Goal: Task Accomplishment & Management: Manage account settings

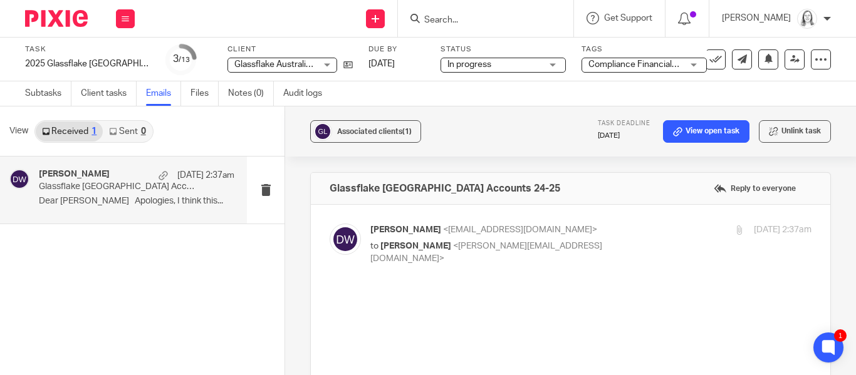
click at [457, 23] on input "Search" at bounding box center [479, 20] width 113 height 11
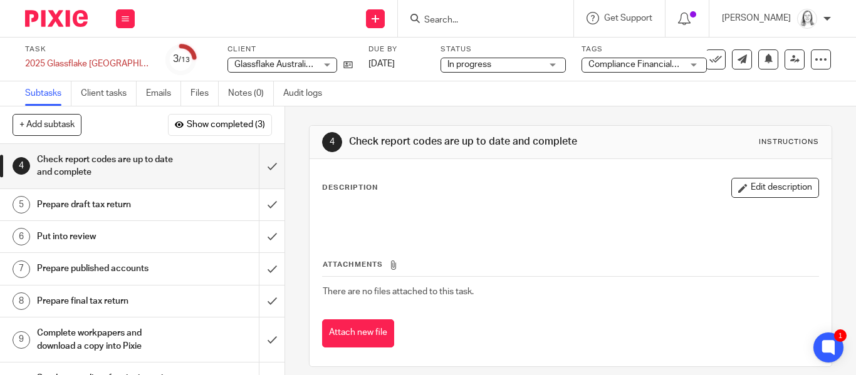
click at [454, 19] on input "Search" at bounding box center [479, 20] width 113 height 11
type input "holmes"
click button "submit" at bounding box center [0, 0] width 0 height 0
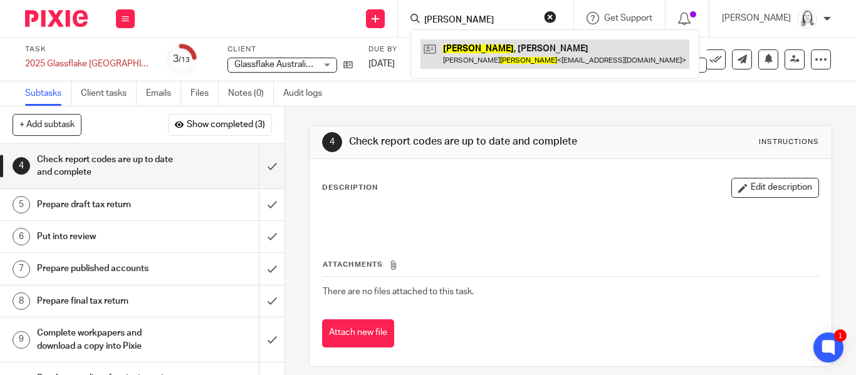
click at [470, 49] on link at bounding box center [554, 53] width 269 height 29
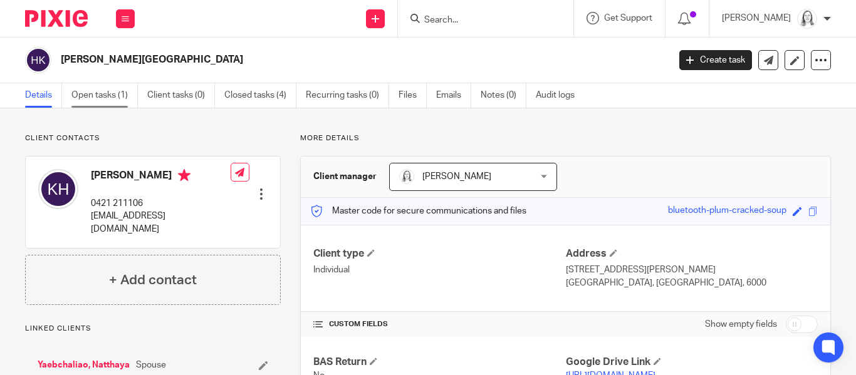
click at [100, 100] on link "Open tasks (1)" at bounding box center [104, 95] width 66 height 24
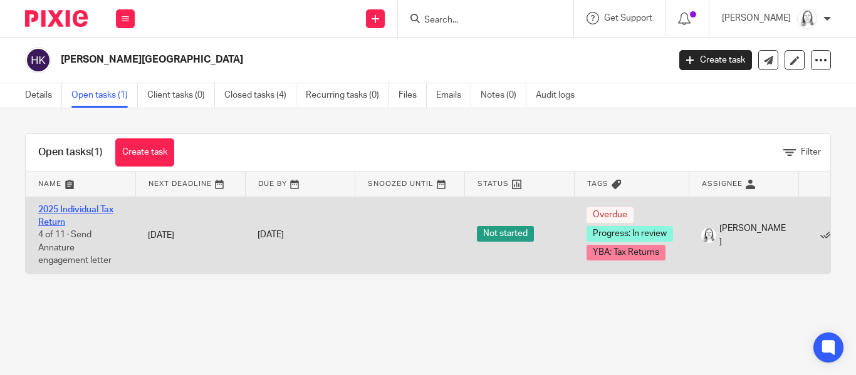
click at [63, 208] on link "2025 Individual Tax Return" at bounding box center [75, 215] width 75 height 21
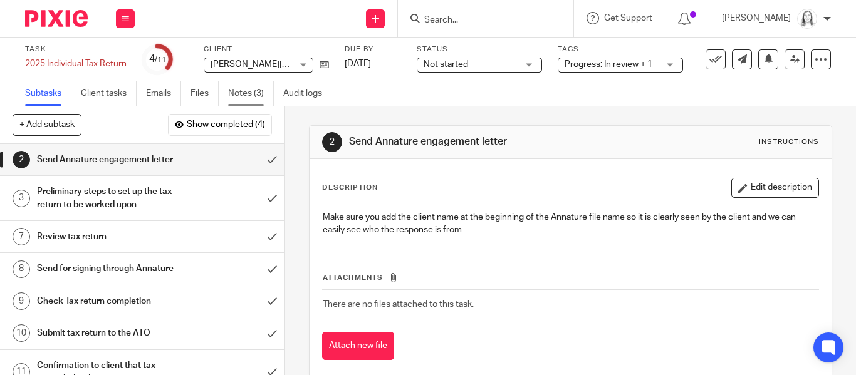
click at [243, 95] on link "Notes (3)" at bounding box center [251, 93] width 46 height 24
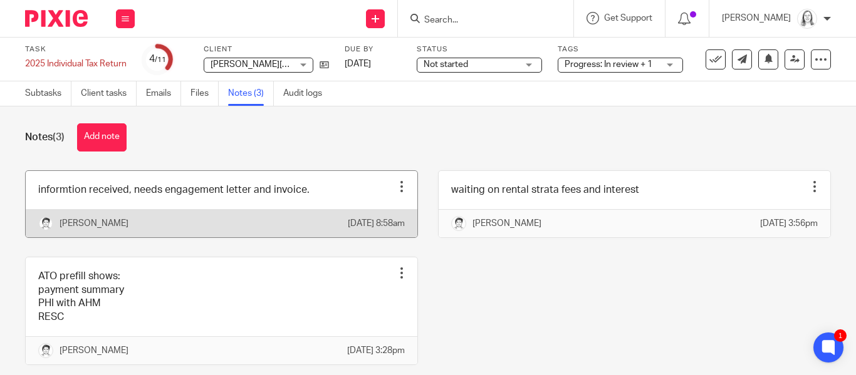
scroll to position [8, 0]
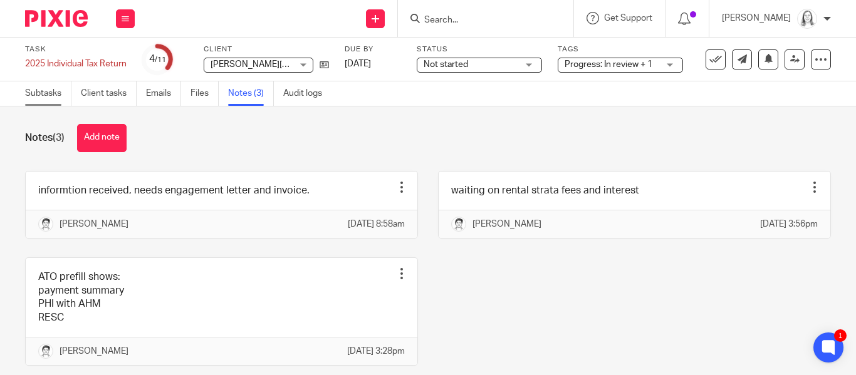
click at [43, 90] on link "Subtasks" at bounding box center [48, 93] width 46 height 24
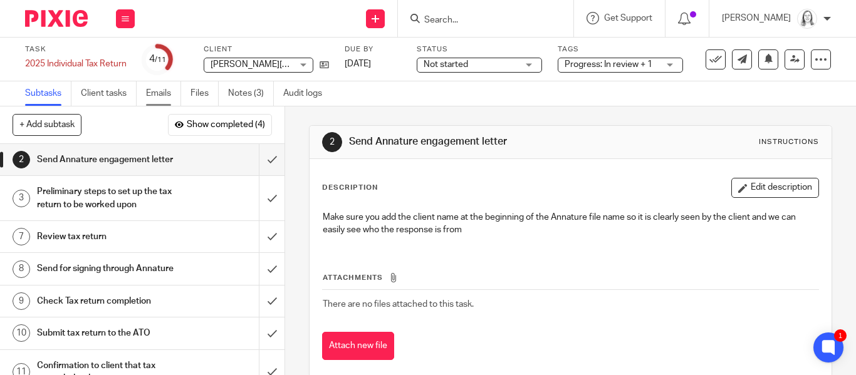
click at [161, 98] on link "Emails" at bounding box center [163, 93] width 35 height 24
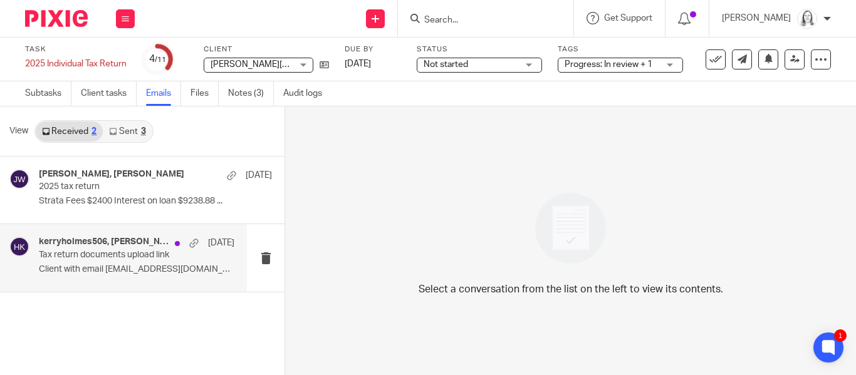
click at [100, 240] on h4 "kerryholmes506, Tarek Ahmed" at bounding box center [104, 242] width 130 height 11
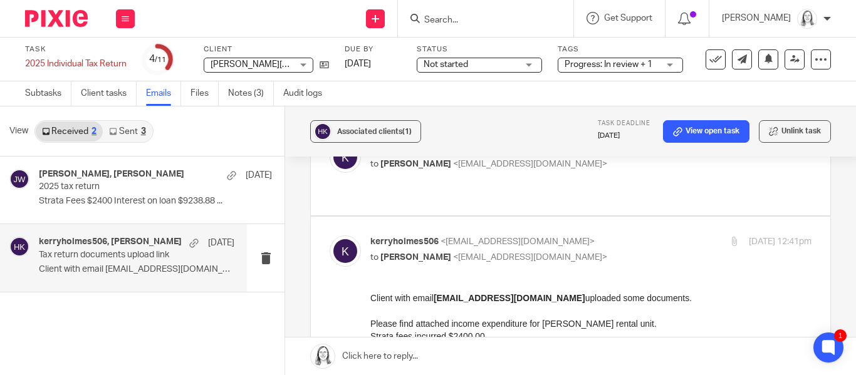
scroll to position [176, 0]
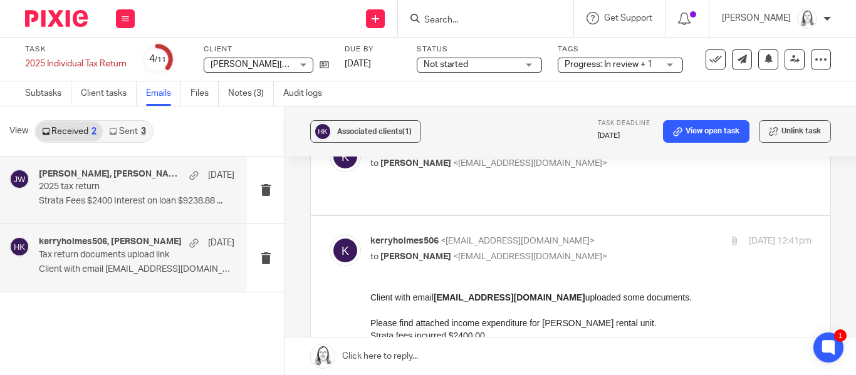
click at [96, 172] on h4 "Kerry Holmes, Julie Wainwright" at bounding box center [111, 174] width 144 height 11
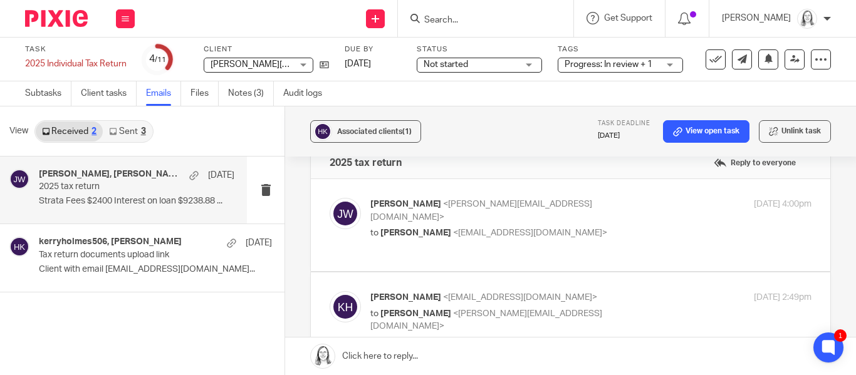
scroll to position [25, 0]
click at [427, 229] on span "Kerry Holmes" at bounding box center [415, 233] width 71 height 9
checkbox input "true"
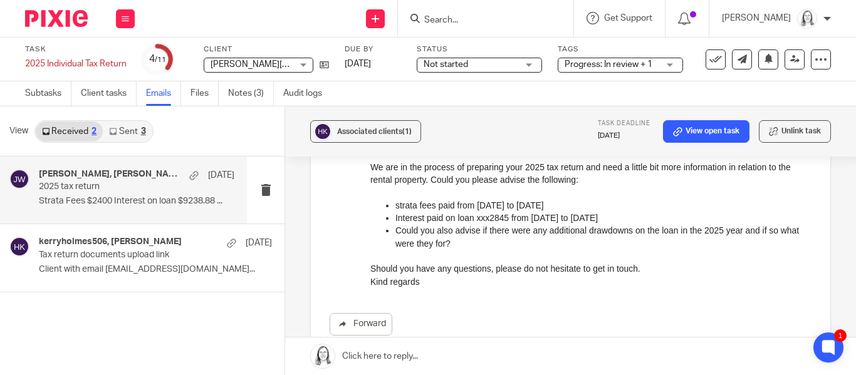
scroll to position [160, 0]
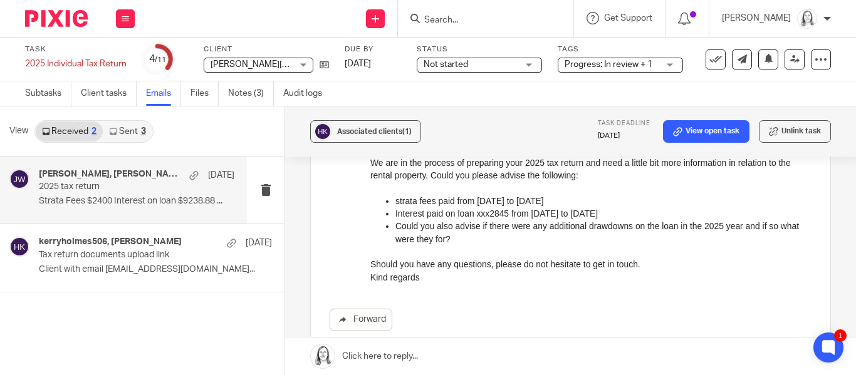
click at [135, 132] on link "Sent 3" at bounding box center [127, 132] width 49 height 20
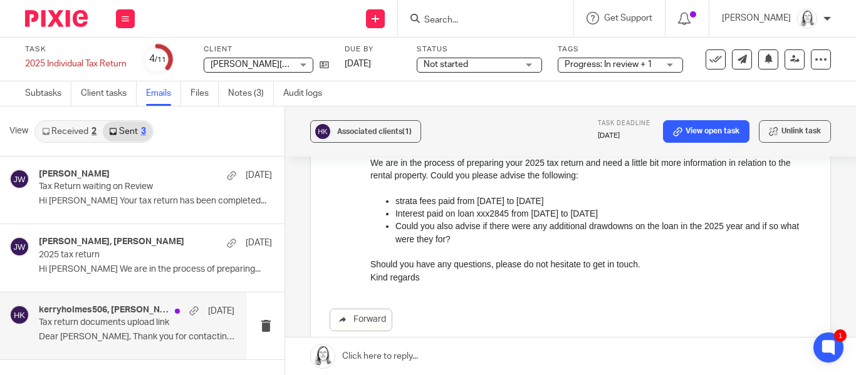
click at [96, 319] on p "Tax return documents upload link" at bounding box center [117, 323] width 157 height 11
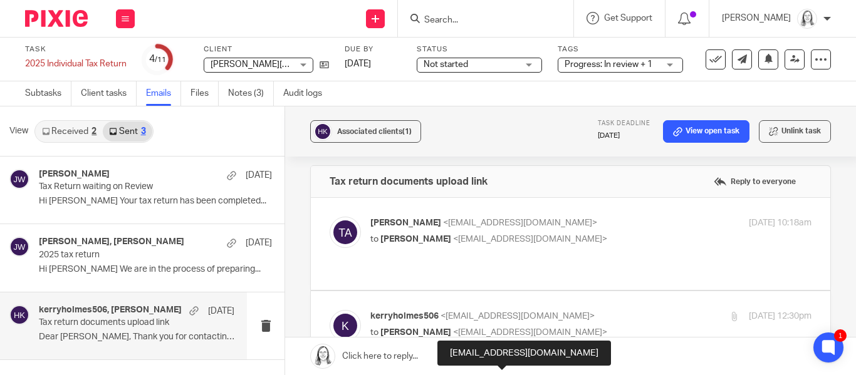
scroll to position [4, 0]
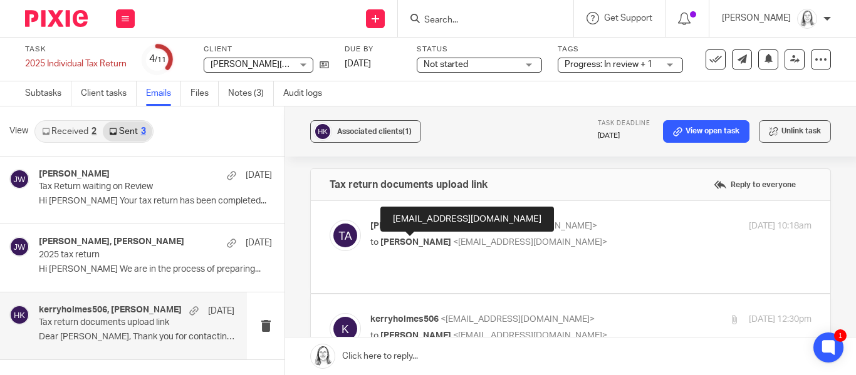
click at [436, 239] on span "Kerry Holmes" at bounding box center [415, 242] width 71 height 9
checkbox input "true"
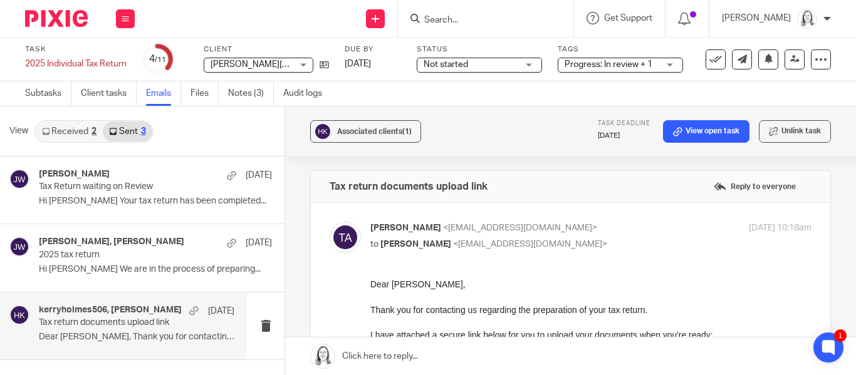
scroll to position [0, 0]
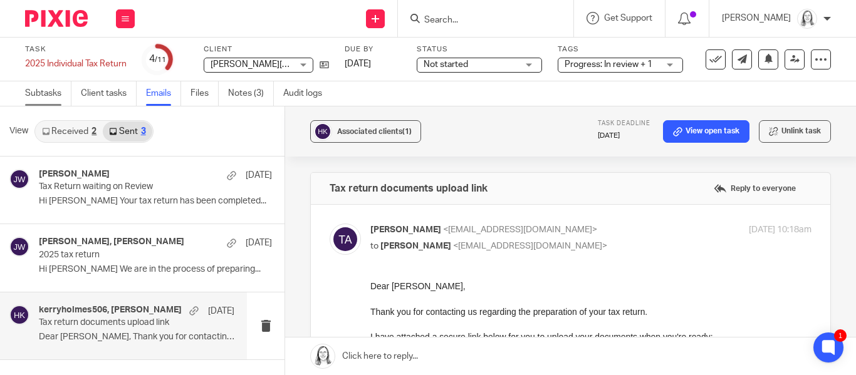
click at [53, 95] on link "Subtasks" at bounding box center [48, 93] width 46 height 24
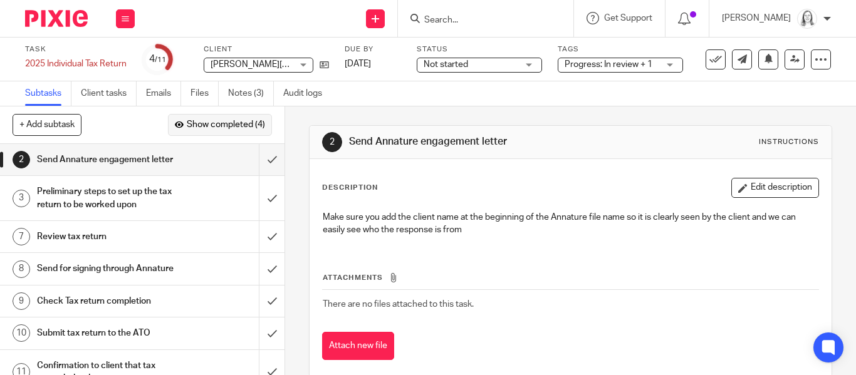
click at [222, 126] on span "Show completed (4)" at bounding box center [226, 125] width 78 height 10
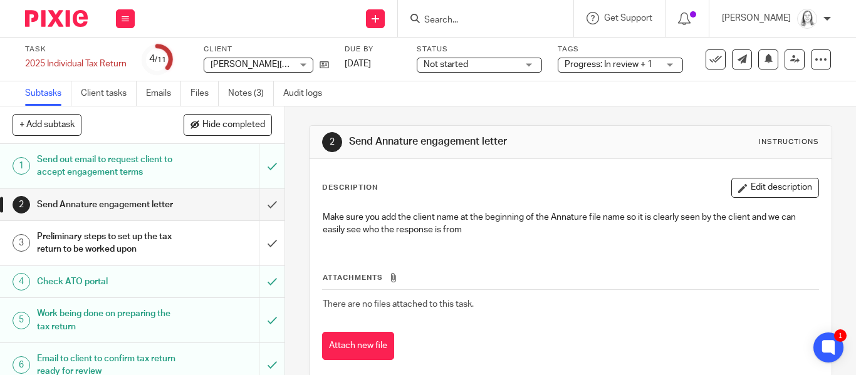
click at [121, 208] on h1 "Send Annature engagement letter" at bounding box center [107, 204] width 140 height 19
click at [98, 163] on h1 "Send out email to request client to accept engagement terms" at bounding box center [107, 166] width 140 height 32
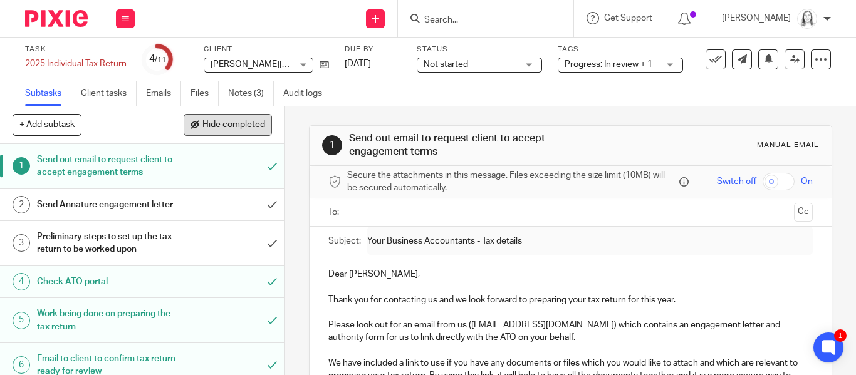
click at [244, 122] on span "Hide completed" at bounding box center [233, 125] width 63 height 10
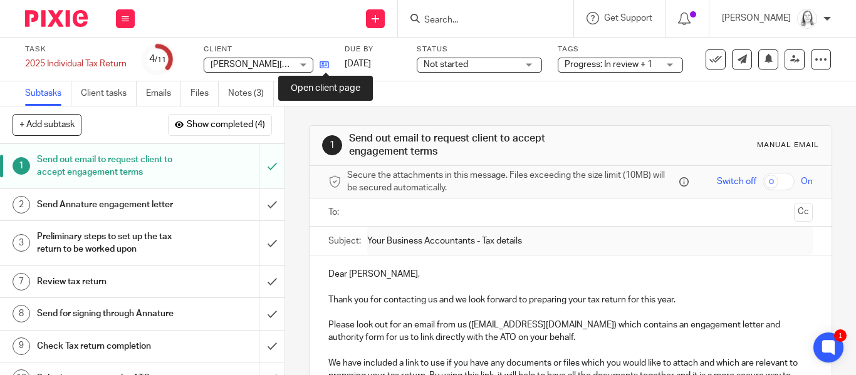
click at [324, 63] on icon at bounding box center [323, 64] width 9 height 9
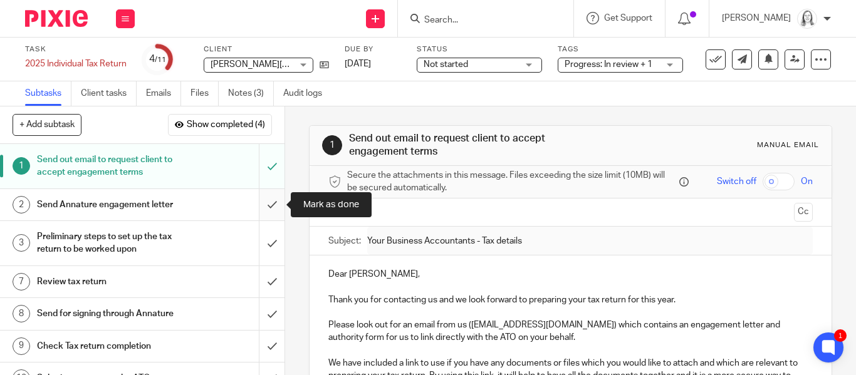
click at [270, 208] on input "submit" at bounding box center [142, 204] width 284 height 31
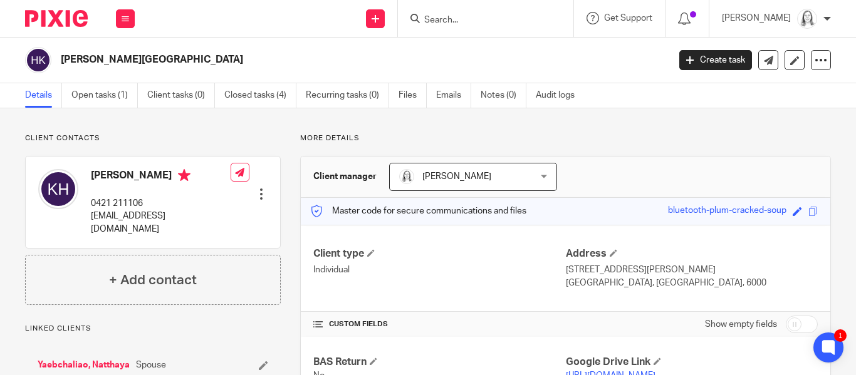
scroll to position [1, 0]
click at [92, 97] on link "Open tasks (1)" at bounding box center [104, 95] width 66 height 24
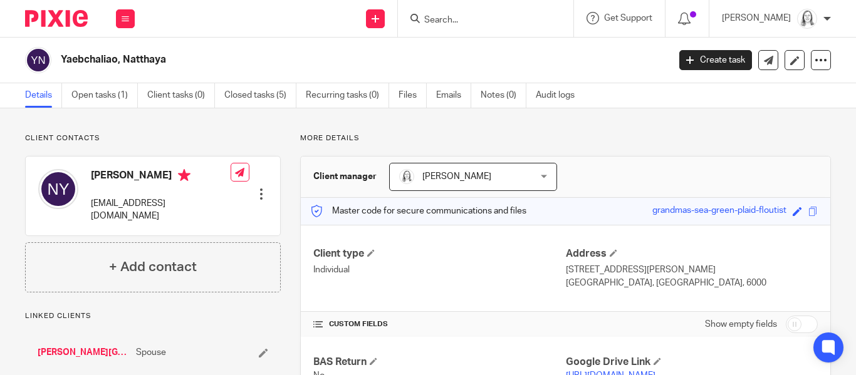
click at [85, 94] on link "Open tasks (1)" at bounding box center [104, 95] width 66 height 24
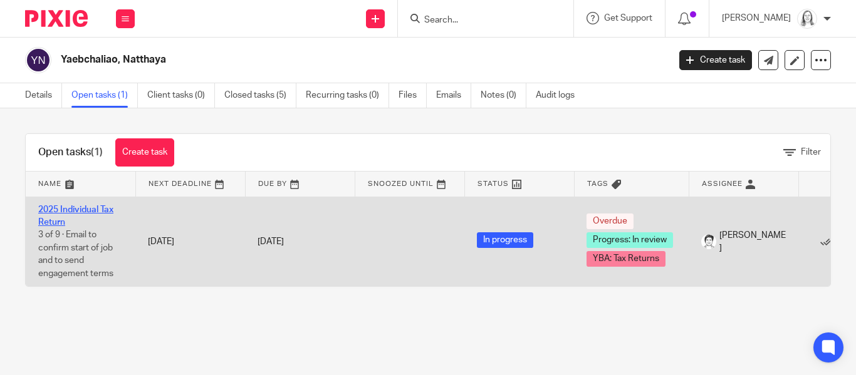
click at [70, 209] on link "2025 Individual Tax Return" at bounding box center [75, 215] width 75 height 21
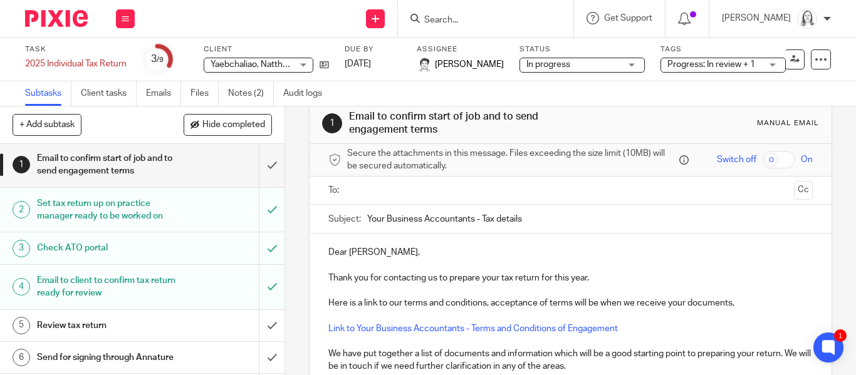
scroll to position [21, 0]
click at [148, 209] on h1 "Set tax return up on practice manager ready to be worked on" at bounding box center [107, 210] width 140 height 32
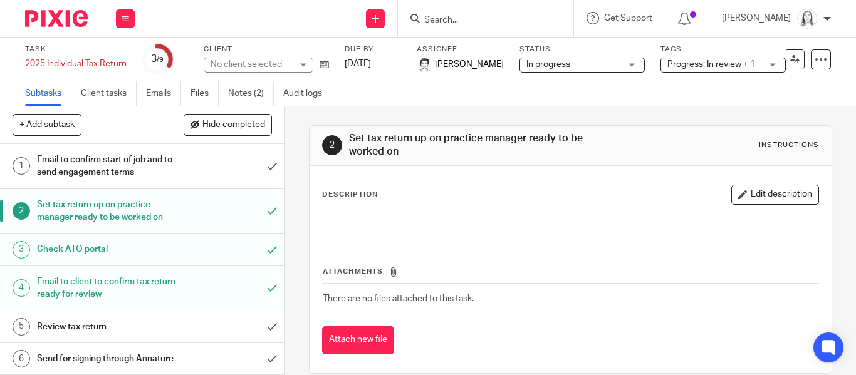
click at [128, 173] on h1 "Email to confirm start of job and to send engagement terms" at bounding box center [107, 166] width 140 height 32
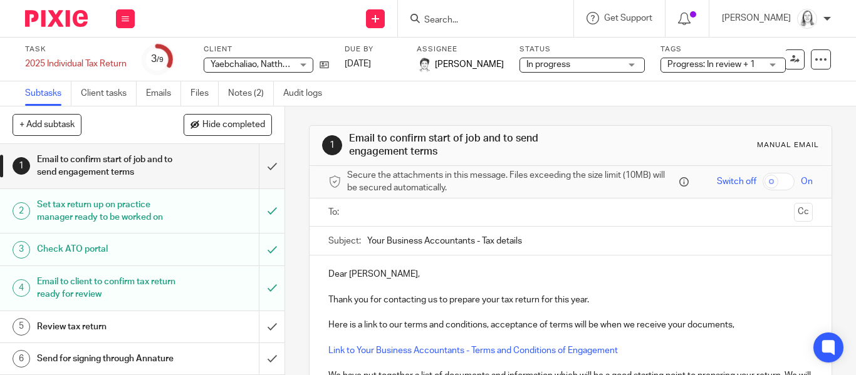
click at [371, 208] on input "text" at bounding box center [569, 212] width 437 height 14
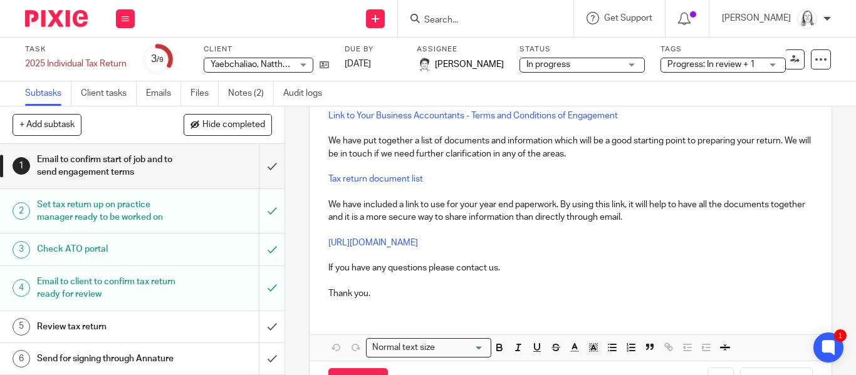
scroll to position [239, 0]
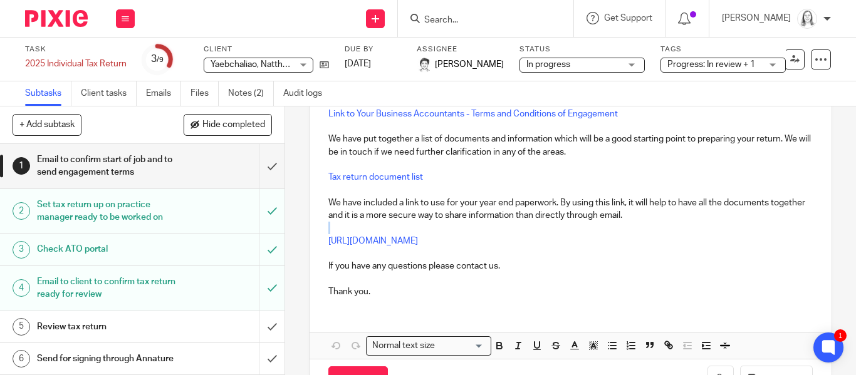
drag, startPoint x: 330, startPoint y: 244, endPoint x: 589, endPoint y: 233, distance: 258.9
click at [589, 233] on div "Dear Natthaya, Thank you for contacting us to prepare your tax return for this …" at bounding box center [570, 163] width 522 height 289
click at [327, 242] on div "Dear Natthaya, Thank you for contacting us to prepare your tax return for this …" at bounding box center [570, 163] width 522 height 289
drag, startPoint x: 328, startPoint y: 242, endPoint x: 603, endPoint y: 234, distance: 275.1
click at [603, 234] on div "Dear Natthaya, Thank you for contacting us to prepare your tax return for this …" at bounding box center [570, 163] width 522 height 289
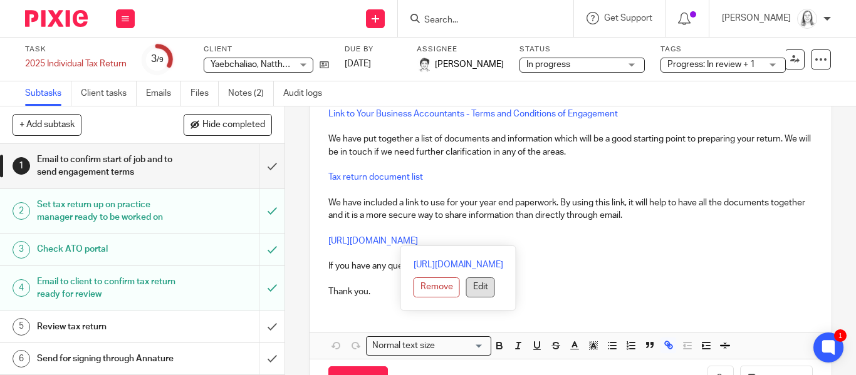
click at [466, 289] on button "Edit" at bounding box center [480, 287] width 29 height 20
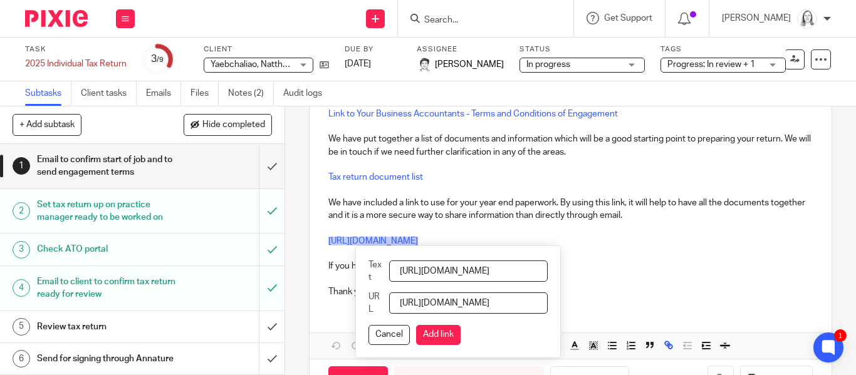
scroll to position [0, 122]
drag, startPoint x: 400, startPoint y: 269, endPoint x: 735, endPoint y: 242, distance: 336.2
click at [735, 242] on div "Dear Natthaya, Thank you for contacting us to prepare your tax return for this …" at bounding box center [570, 189] width 522 height 340
type input "please upload your 2025 tax return information here"
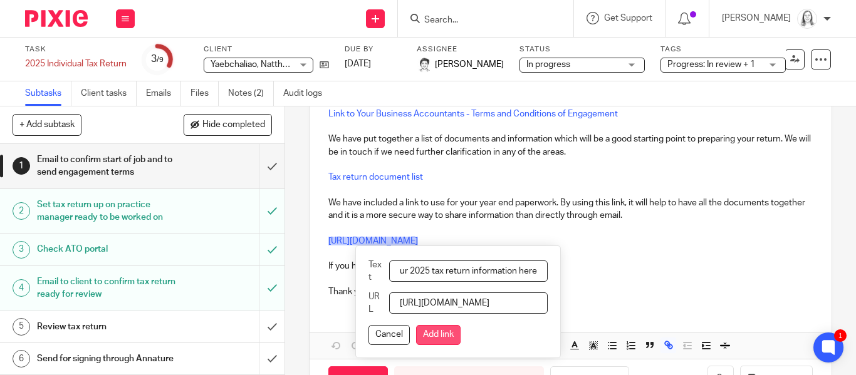
click at [440, 331] on button "Add link" at bounding box center [438, 335] width 44 height 20
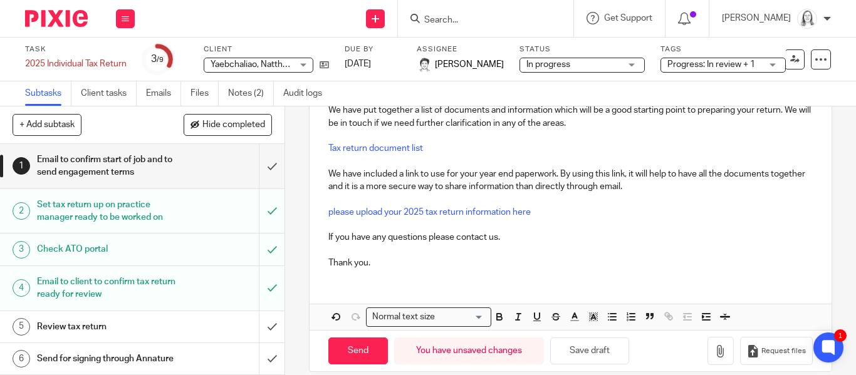
scroll to position [284, 0]
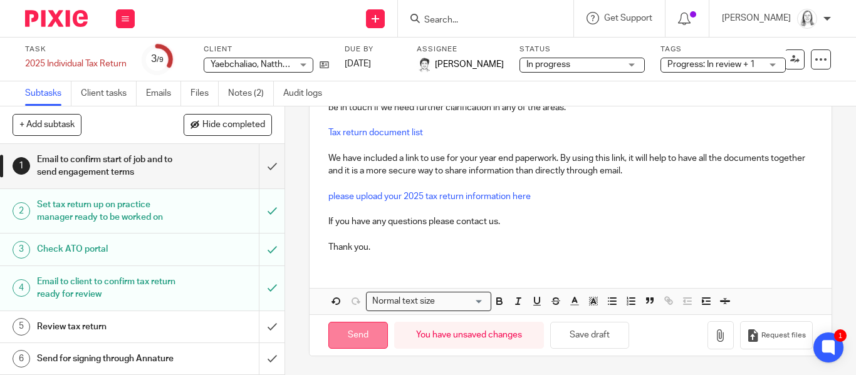
click at [363, 333] on input "Send" at bounding box center [357, 335] width 59 height 27
type input "Sent"
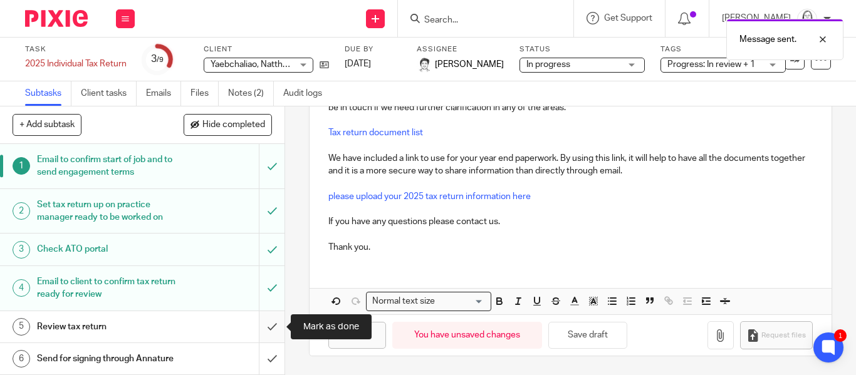
click at [271, 328] on input "submit" at bounding box center [142, 326] width 284 height 31
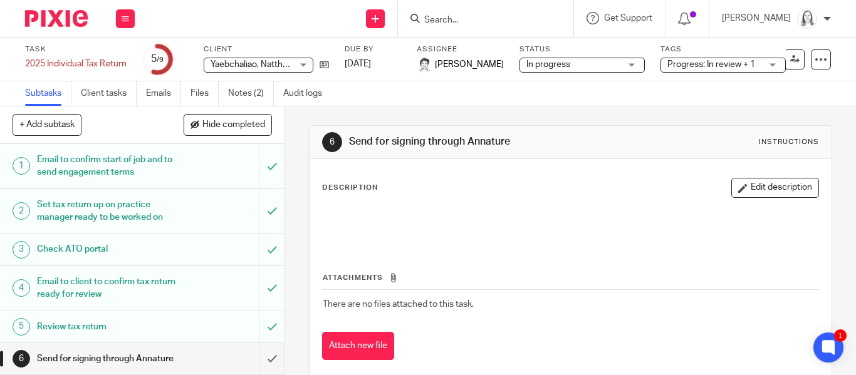
scroll to position [110, 0]
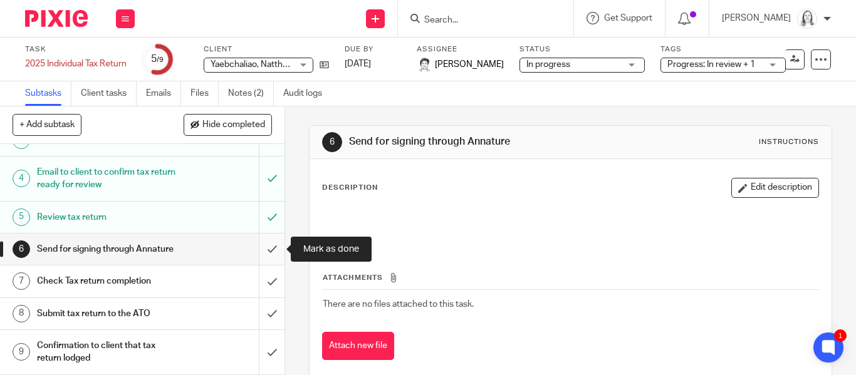
click at [269, 251] on input "submit" at bounding box center [142, 249] width 284 height 31
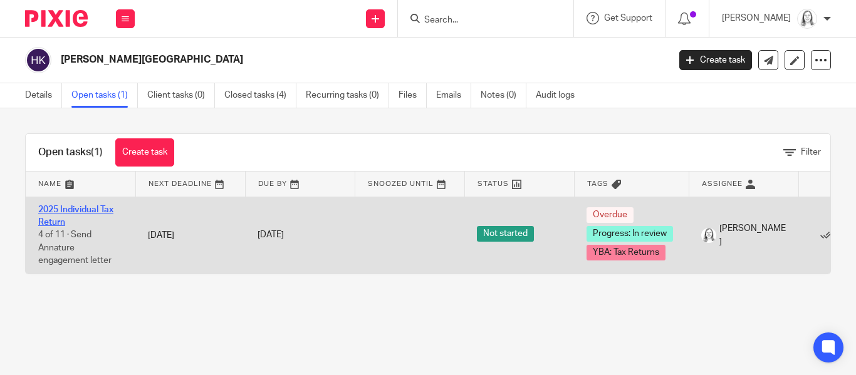
click at [72, 210] on link "2025 Individual Tax Return" at bounding box center [75, 215] width 75 height 21
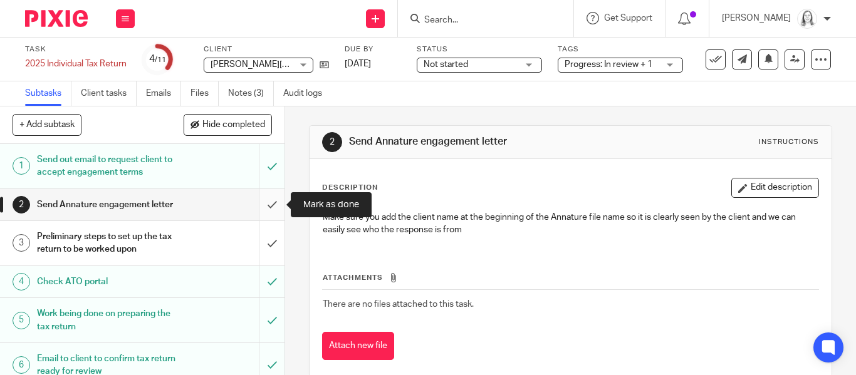
click at [267, 209] on input "submit" at bounding box center [142, 204] width 284 height 31
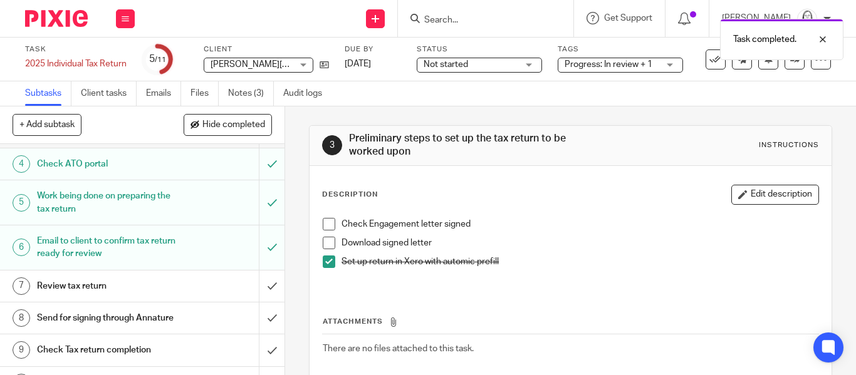
scroll to position [120, 0]
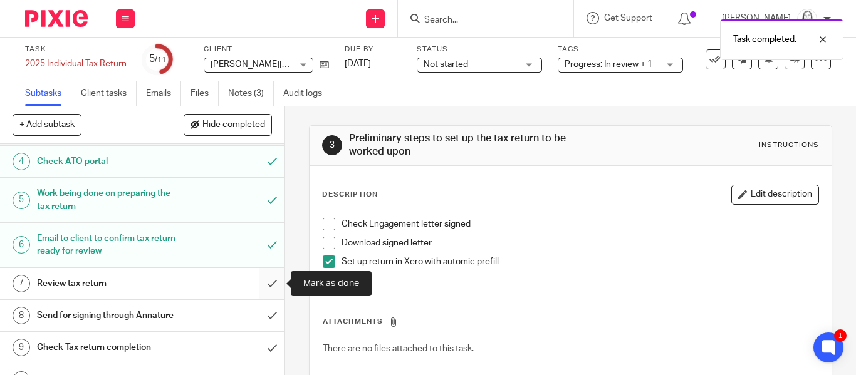
click at [269, 286] on input "submit" at bounding box center [142, 283] width 284 height 31
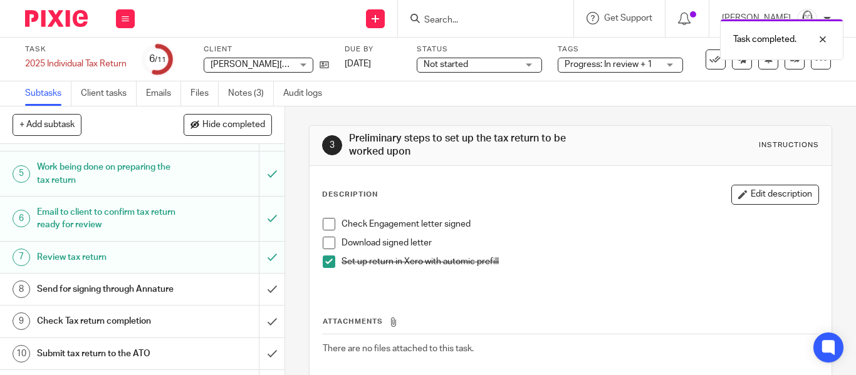
scroll to position [171, 0]
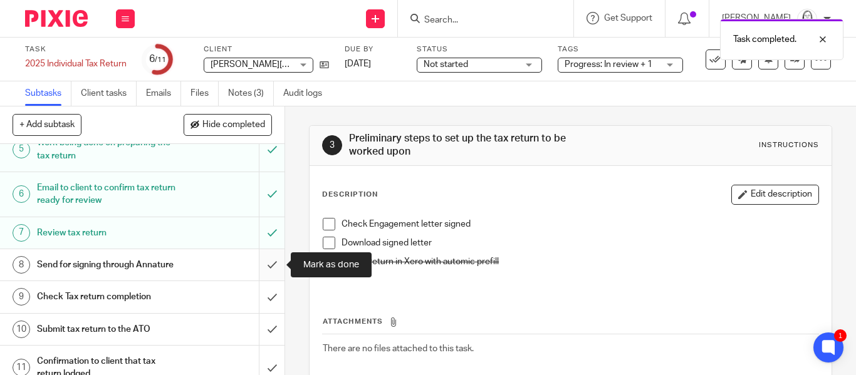
click at [269, 267] on input "submit" at bounding box center [142, 264] width 284 height 31
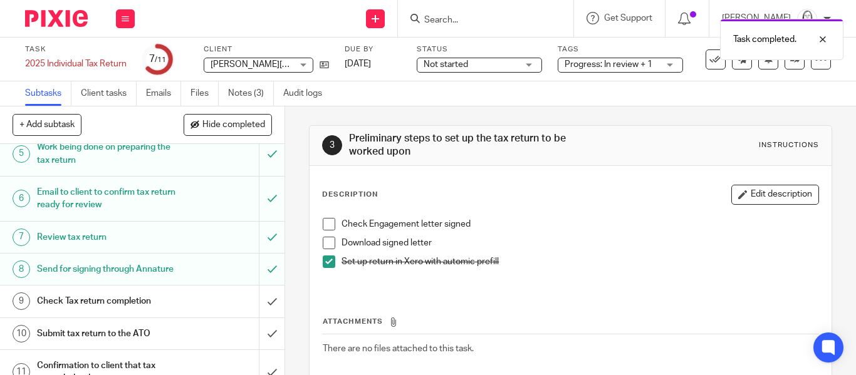
scroll to position [187, 0]
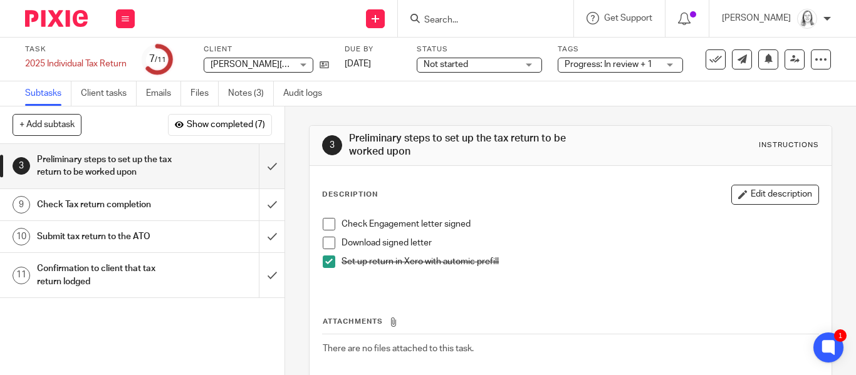
click at [433, 15] on input "Search" at bounding box center [479, 20] width 113 height 11
type input "law"
click button "submit" at bounding box center [0, 0] width 0 height 0
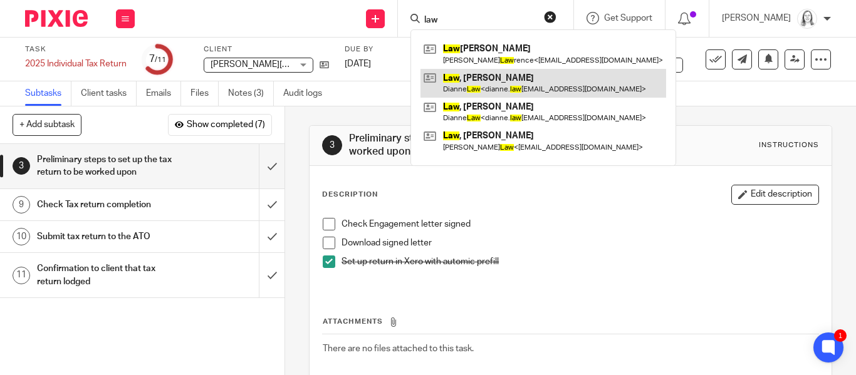
click at [462, 79] on link at bounding box center [543, 83] width 246 height 29
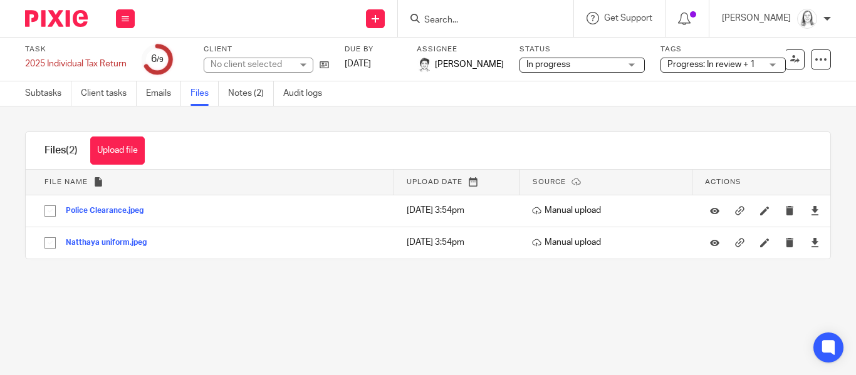
click at [239, 94] on link "Notes (2)" at bounding box center [251, 93] width 46 height 24
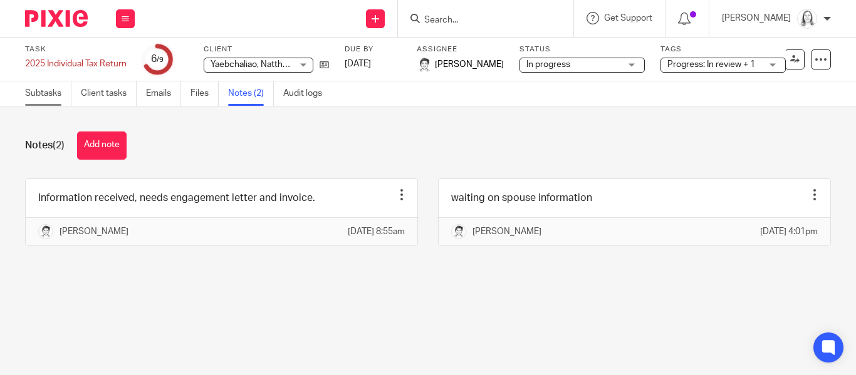
click at [36, 91] on link "Subtasks" at bounding box center [48, 93] width 46 height 24
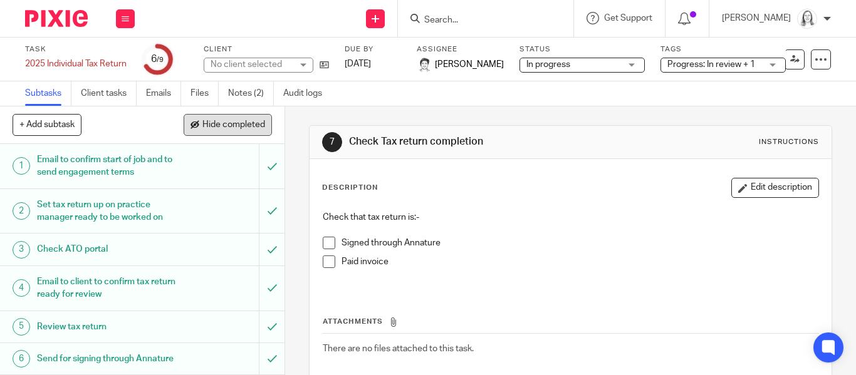
click at [232, 122] on span "Hide completed" at bounding box center [233, 125] width 63 height 10
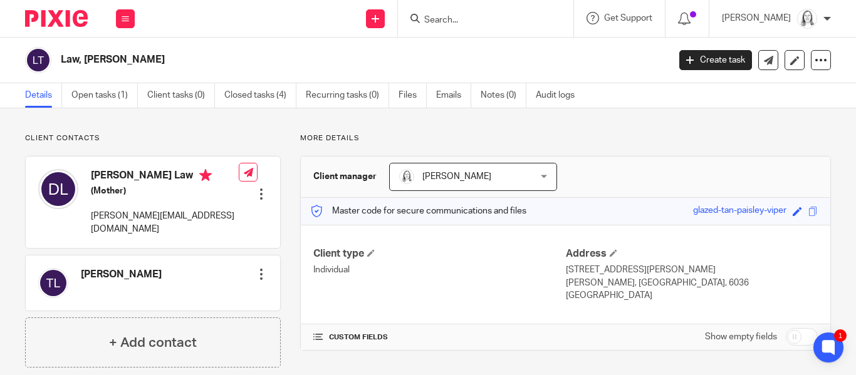
click at [440, 19] on input "Search" at bounding box center [479, 20] width 113 height 11
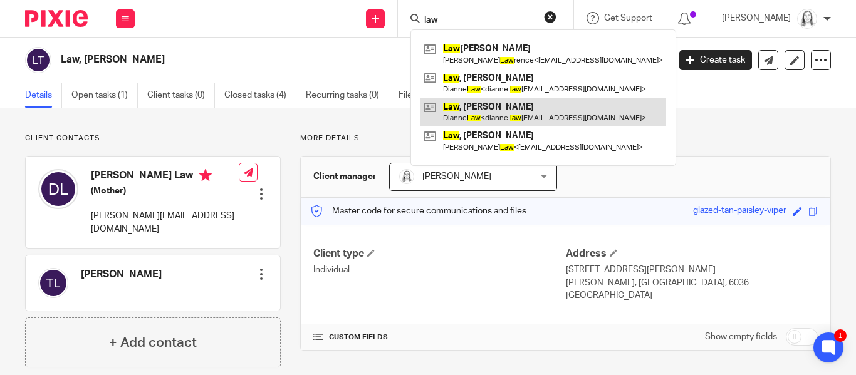
type input "law"
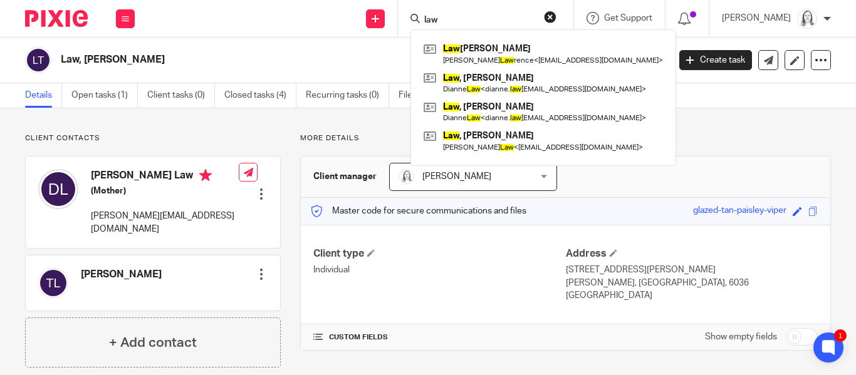
click at [38, 94] on link "Details" at bounding box center [43, 95] width 37 height 24
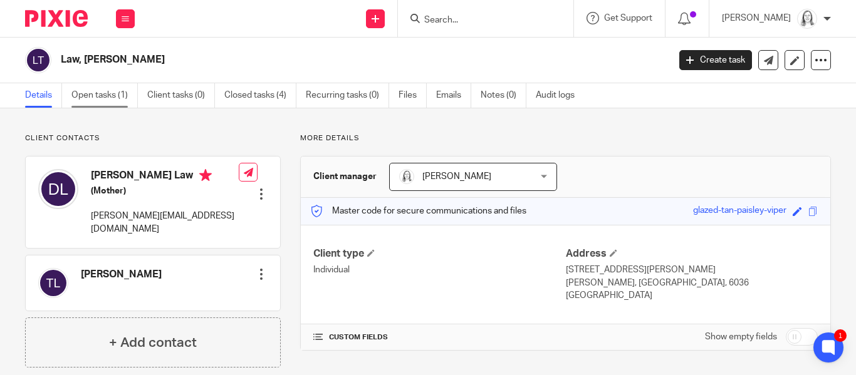
click at [98, 98] on link "Open tasks (1)" at bounding box center [104, 95] width 66 height 24
click at [81, 96] on link "Open tasks (1)" at bounding box center [104, 95] width 66 height 24
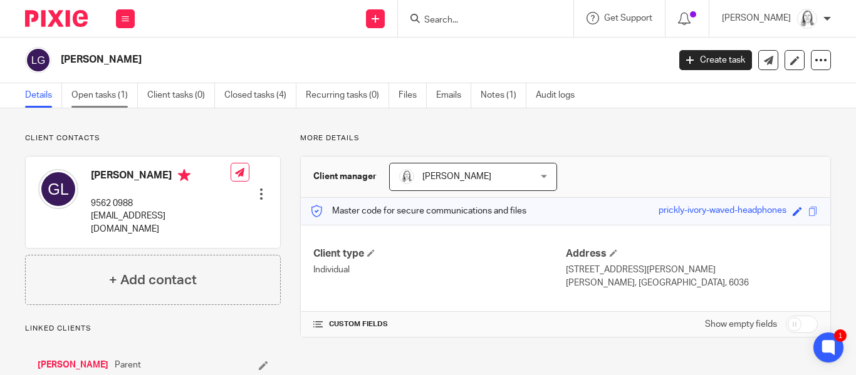
click at [90, 96] on link "Open tasks (1)" at bounding box center [104, 95] width 66 height 24
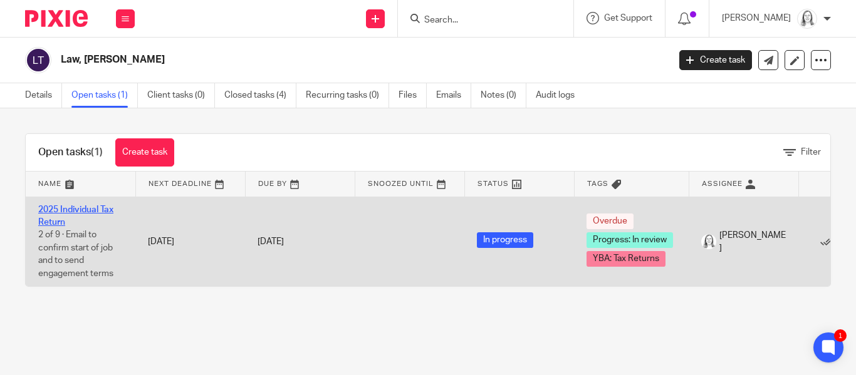
click at [65, 209] on link "2025 Individual Tax Return" at bounding box center [75, 215] width 75 height 21
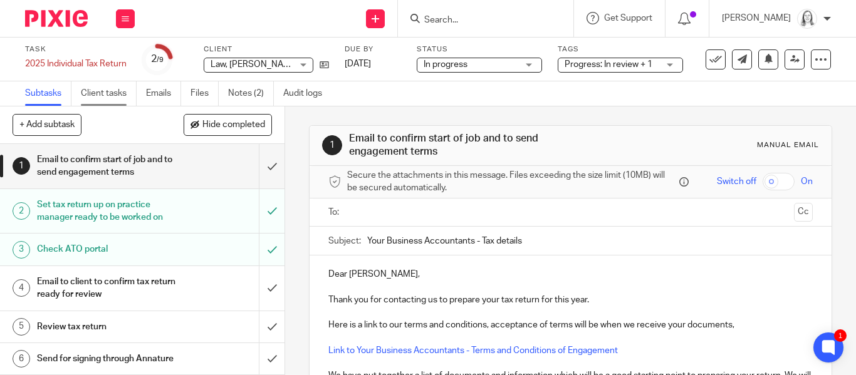
click at [100, 95] on link "Client tasks" at bounding box center [109, 93] width 56 height 24
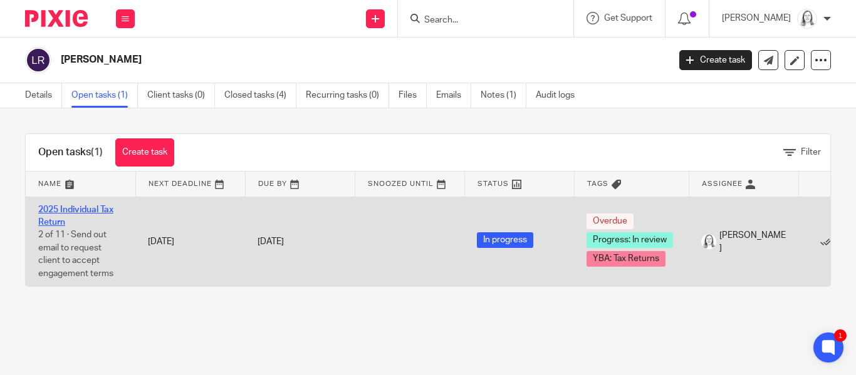
click at [64, 209] on link "2025 Individual Tax Return" at bounding box center [75, 215] width 75 height 21
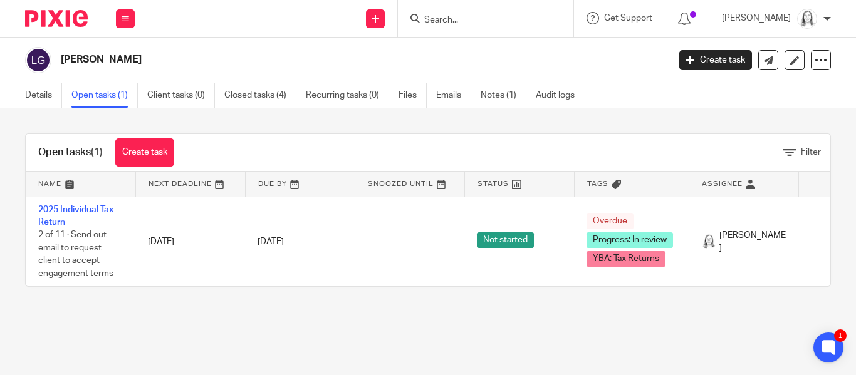
click at [80, 209] on link "2025 Individual Tax Return" at bounding box center [75, 215] width 75 height 21
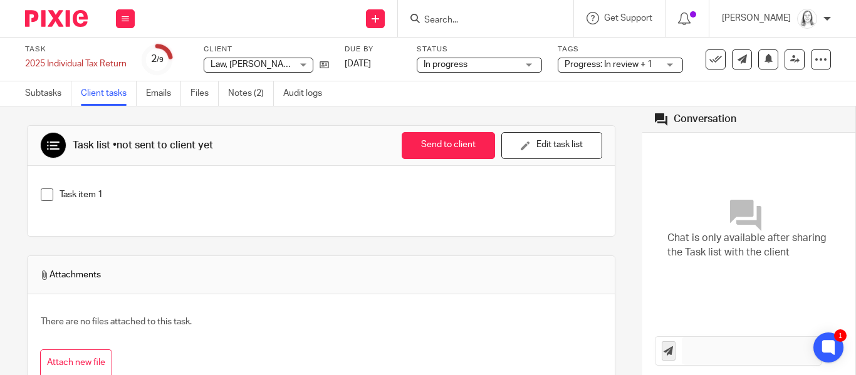
click at [850, 189] on div "Chat is only available after sharing the Task list with the client" at bounding box center [749, 230] width 214 height 194
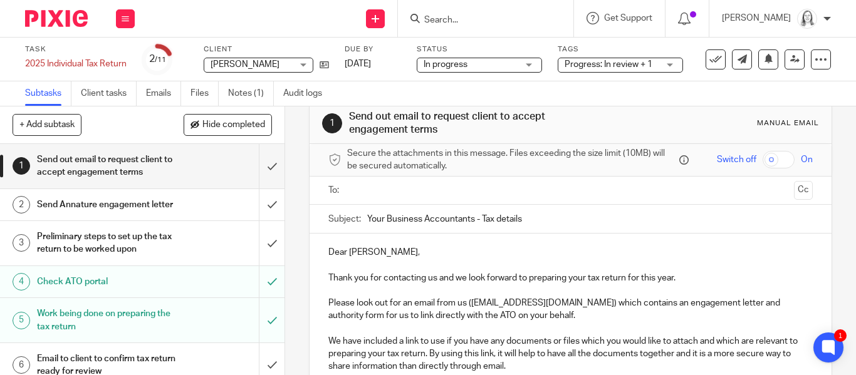
scroll to position [26, 0]
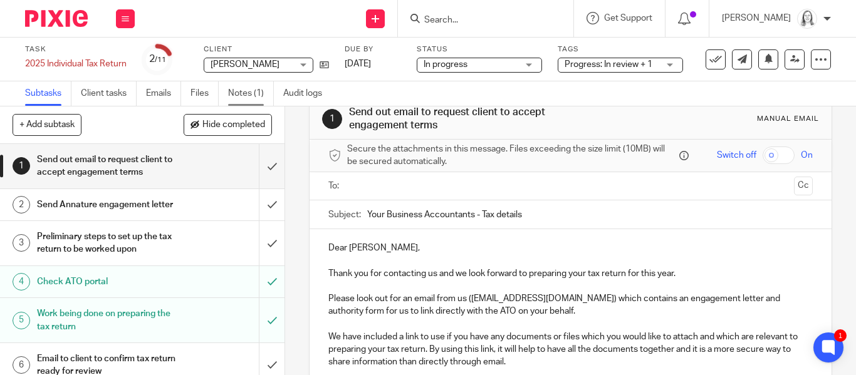
click at [241, 87] on link "Notes (1)" at bounding box center [251, 93] width 46 height 24
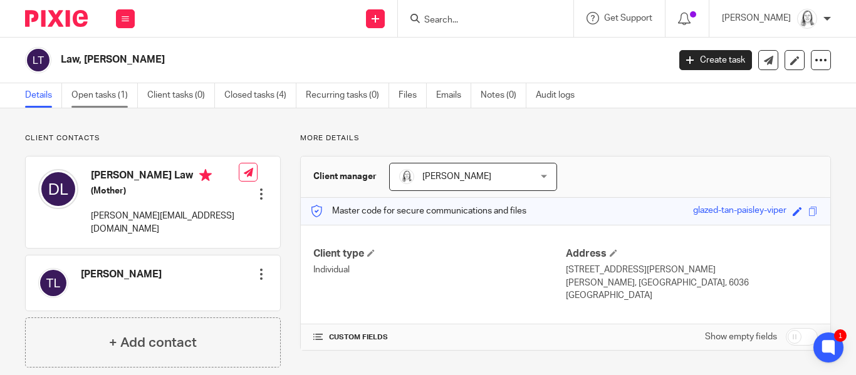
click at [91, 95] on link "Open tasks (1)" at bounding box center [104, 95] width 66 height 24
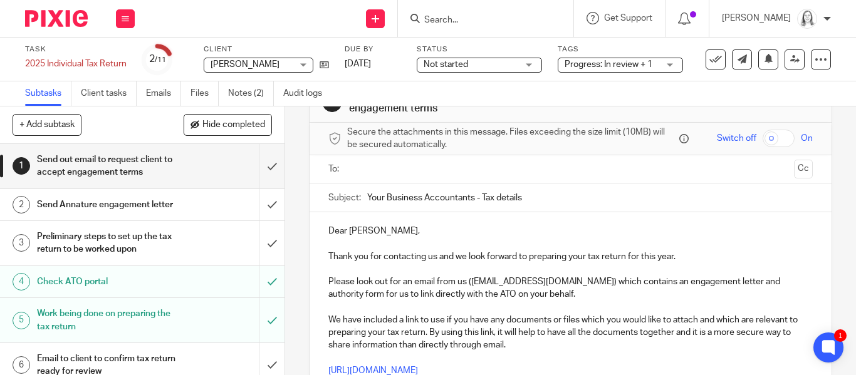
click at [496, 66] on span "Not started" at bounding box center [470, 64] width 94 height 13
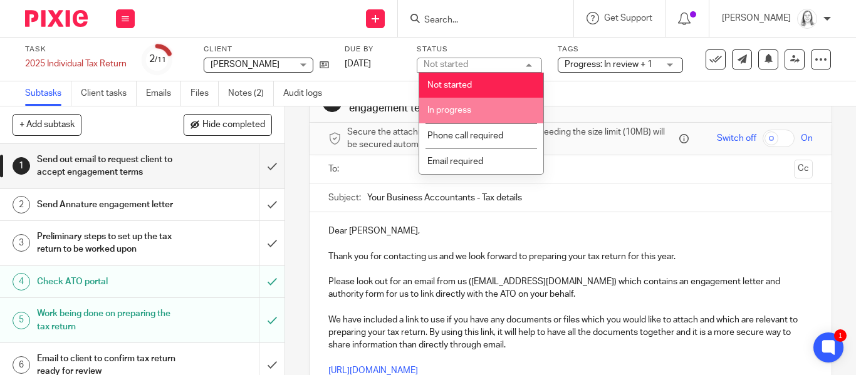
click at [448, 113] on span "In progress" at bounding box center [449, 110] width 44 height 9
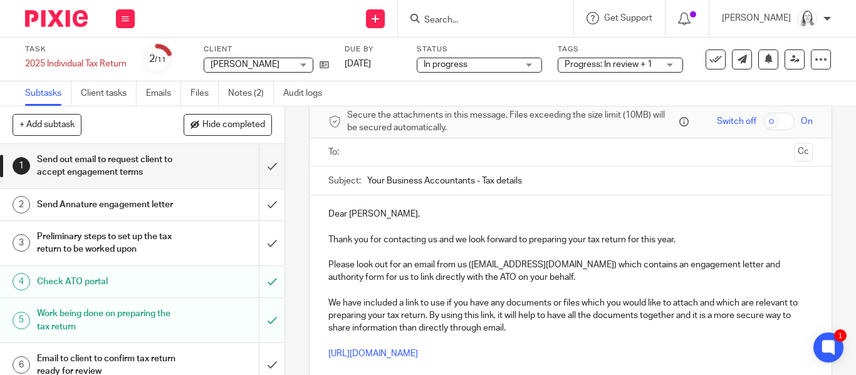
scroll to position [54, 0]
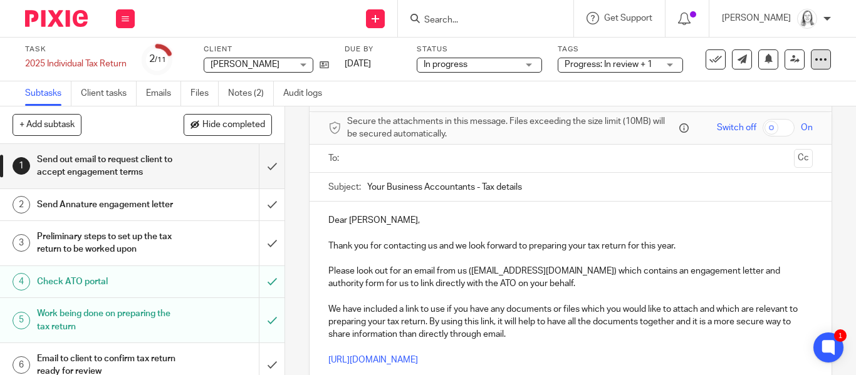
click at [819, 60] on icon at bounding box center [820, 59] width 13 height 13
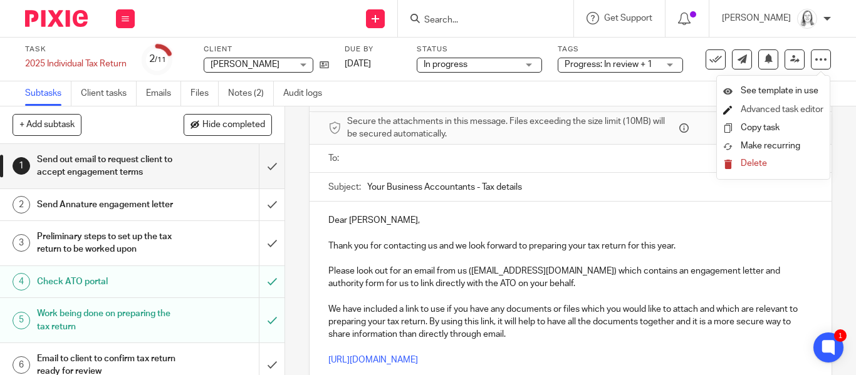
click at [770, 106] on link "Advanced task editor" at bounding box center [781, 109] width 83 height 9
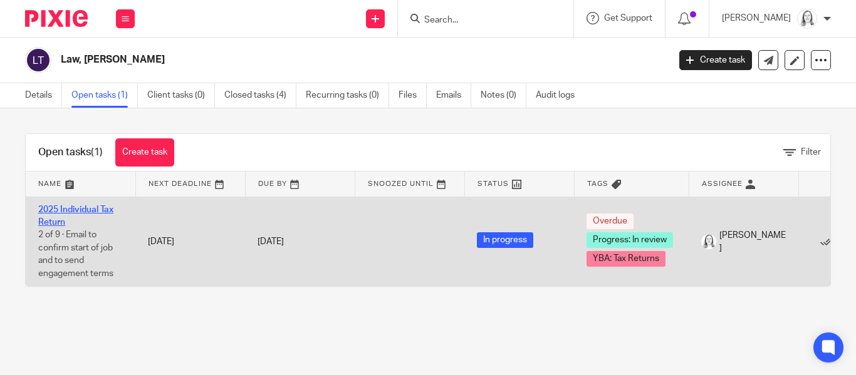
click at [74, 210] on link "2025 Individual Tax Return" at bounding box center [75, 215] width 75 height 21
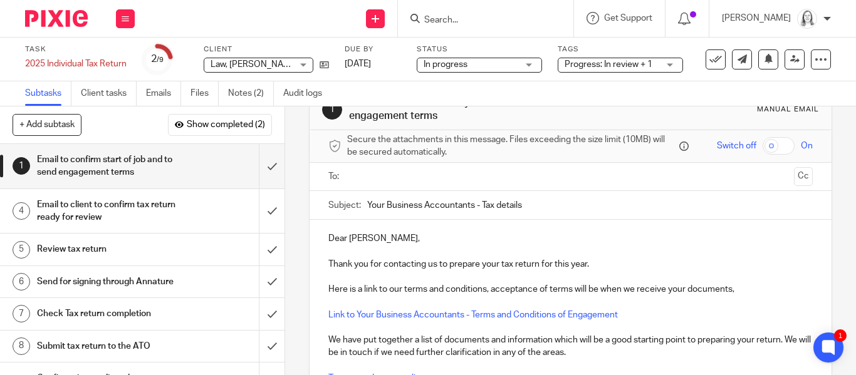
scroll to position [35, 0]
click at [817, 59] on icon at bounding box center [820, 59] width 13 height 13
click at [763, 109] on link "Advanced task editor" at bounding box center [781, 109] width 83 height 9
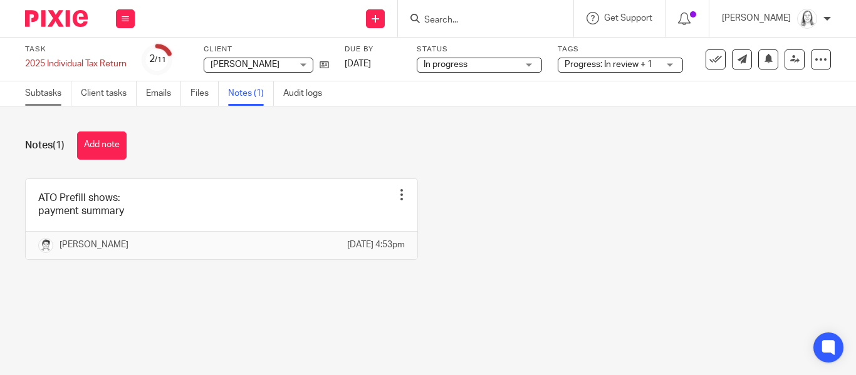
click at [41, 93] on link "Subtasks" at bounding box center [48, 93] width 46 height 24
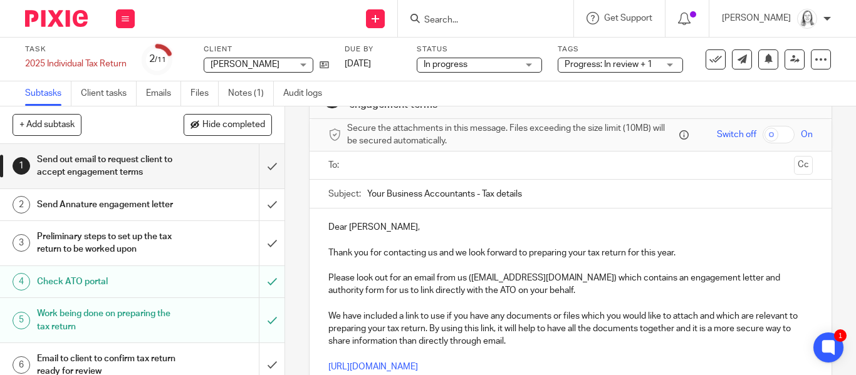
scroll to position [46, 0]
click at [821, 58] on icon at bounding box center [820, 59] width 13 height 13
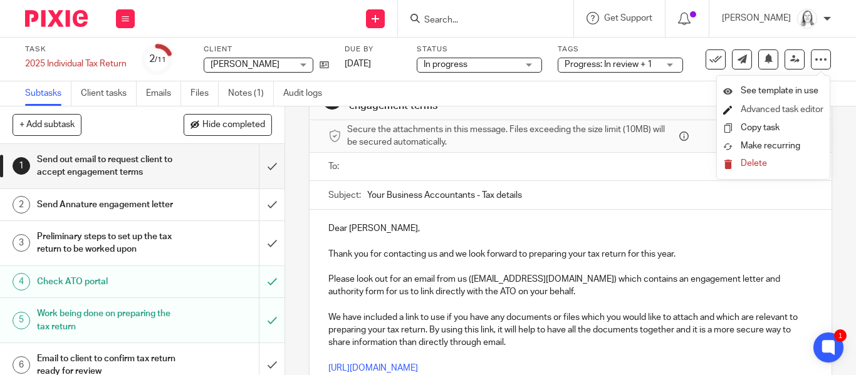
click at [765, 109] on link "Advanced task editor" at bounding box center [781, 109] width 83 height 9
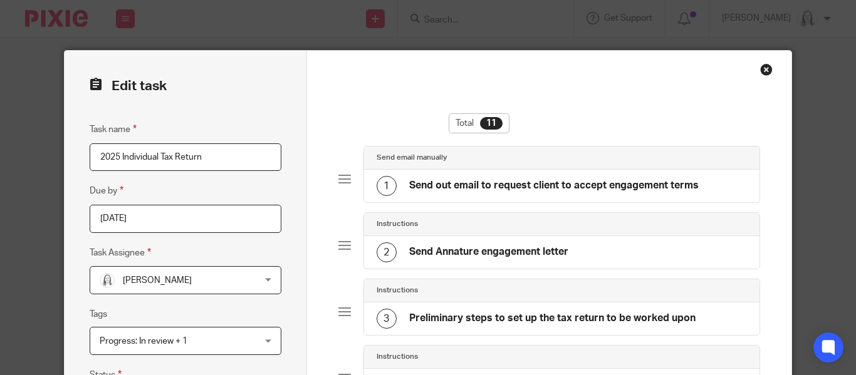
click at [479, 182] on h4 "Send out email to request client to accept engagement terms" at bounding box center [553, 185] width 289 height 13
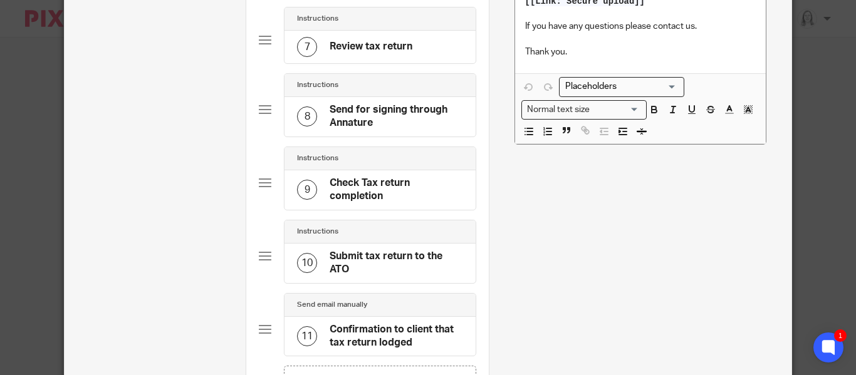
scroll to position [780, 0]
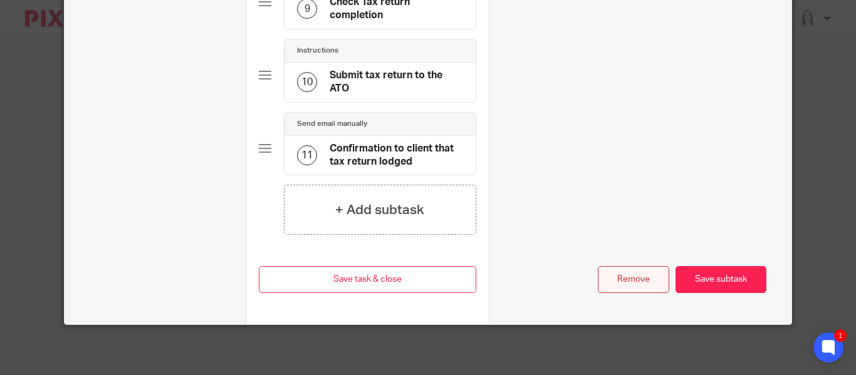
click at [626, 278] on button "Remove" at bounding box center [632, 279] width 71 height 27
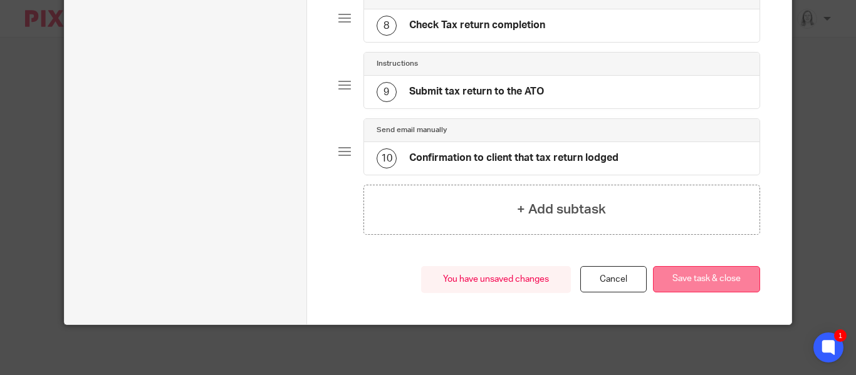
click at [685, 279] on button "Save task & close" at bounding box center [706, 279] width 107 height 27
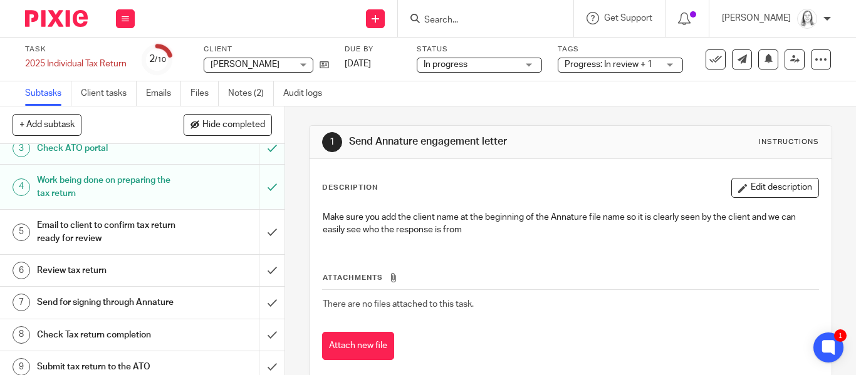
scroll to position [86, 0]
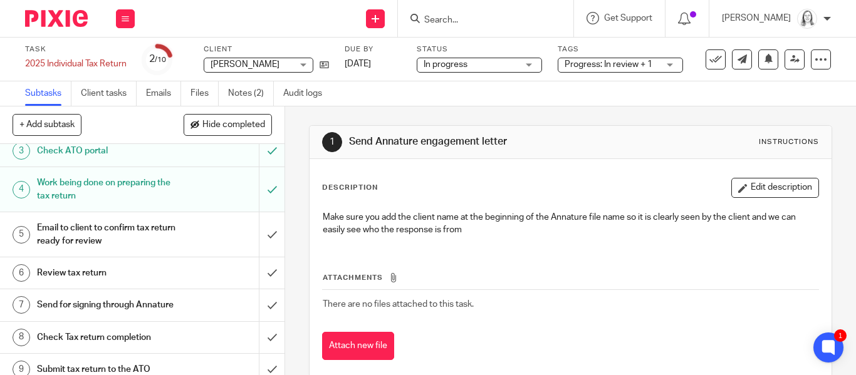
click at [103, 231] on h1 "Email to client to confirm tax return ready for review" at bounding box center [107, 235] width 140 height 32
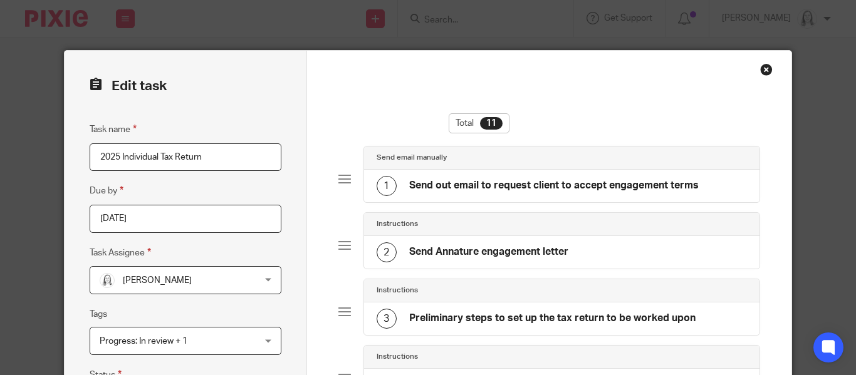
click at [465, 189] on h4 "Send out email to request client to accept engagement terms" at bounding box center [553, 185] width 289 height 13
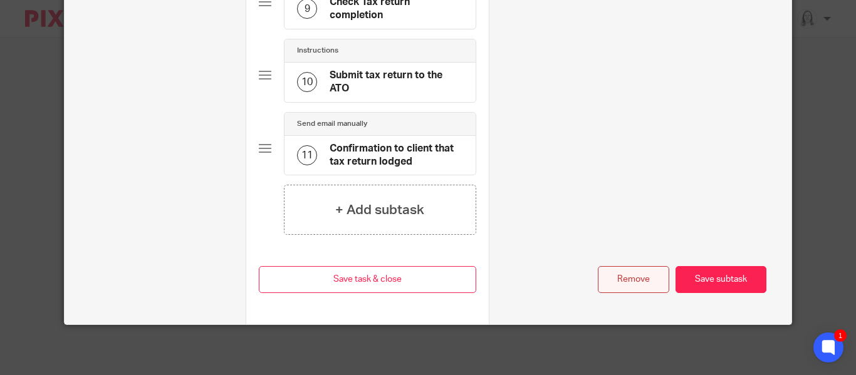
click at [625, 274] on button "Remove" at bounding box center [632, 279] width 71 height 27
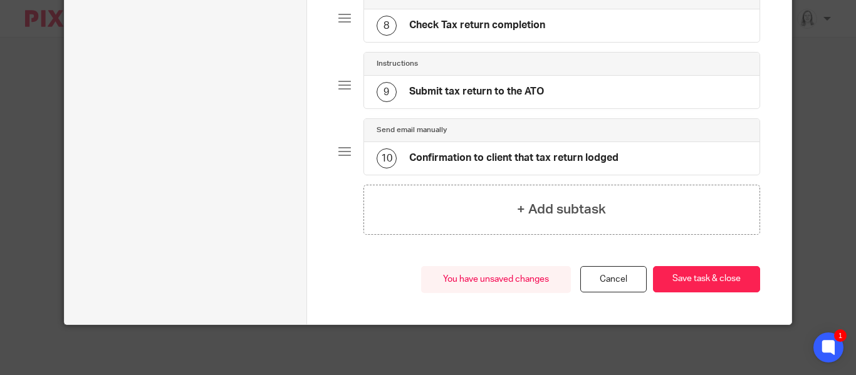
scroll to position [626, 0]
click at [680, 279] on button "Save task & close" at bounding box center [706, 279] width 107 height 27
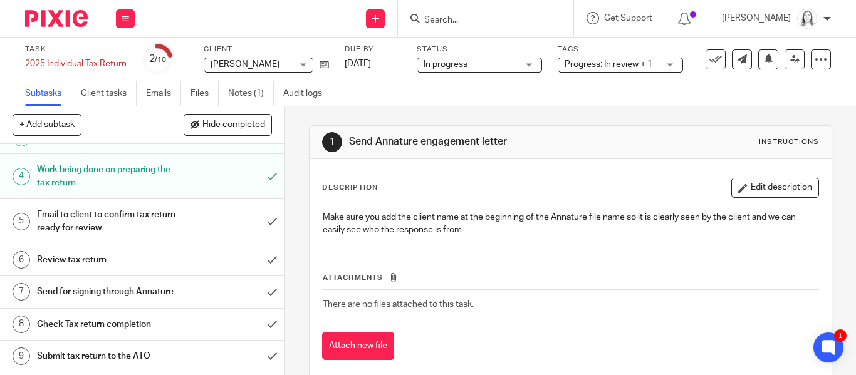
scroll to position [100, 0]
click at [141, 220] on h1 "Email to client to confirm tax return ready for review" at bounding box center [107, 221] width 140 height 32
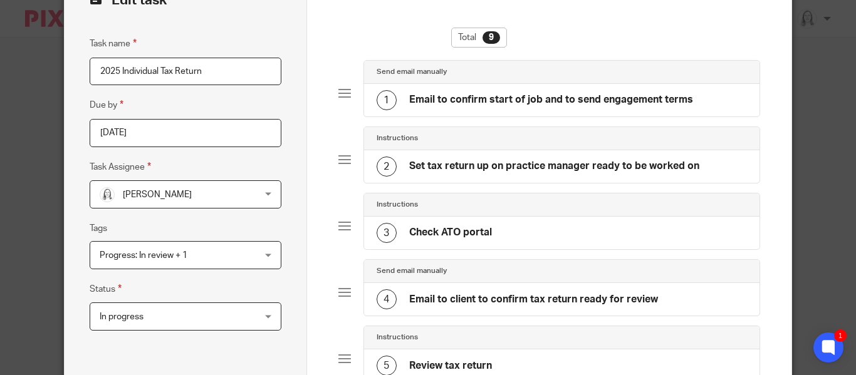
scroll to position [85, 0]
click at [511, 93] on div "1 Email to confirm start of job and to send engagement terms" at bounding box center [534, 101] width 316 height 20
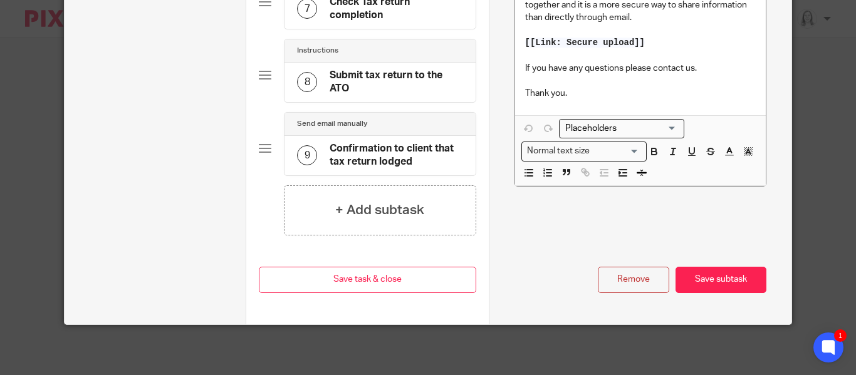
scroll to position [630, 0]
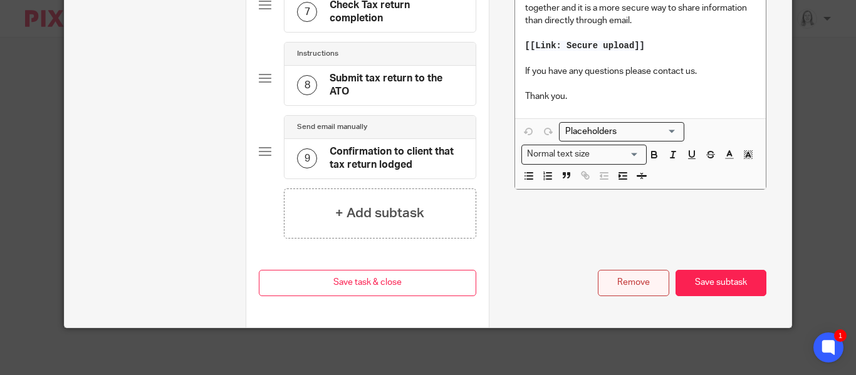
click at [638, 278] on button "Remove" at bounding box center [632, 283] width 71 height 27
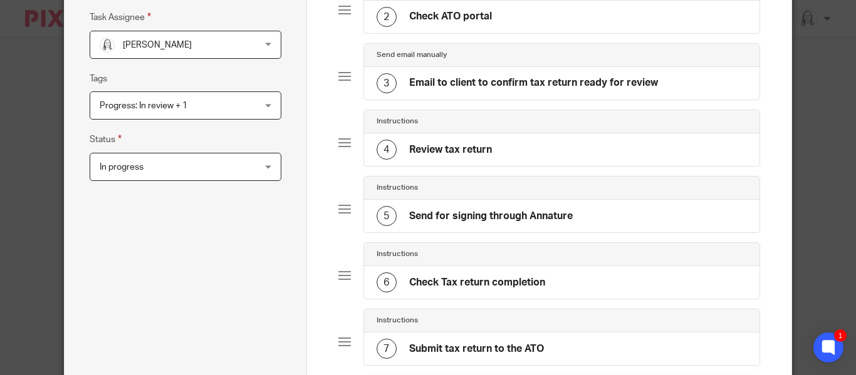
scroll to position [0, 0]
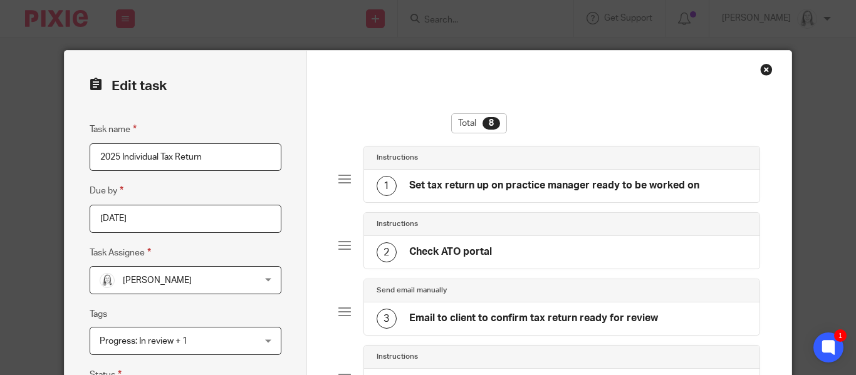
click at [767, 68] on div "Close this dialog window" at bounding box center [766, 69] width 13 height 13
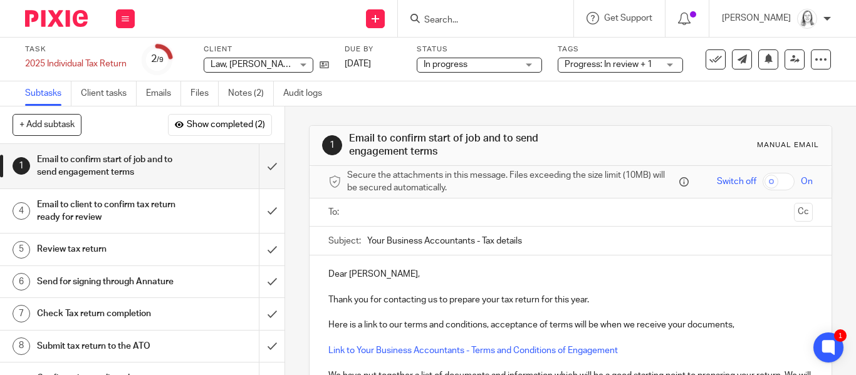
click at [194, 163] on div "Email to confirm start of job and to send engagement terms" at bounding box center [142, 166] width 210 height 32
click at [826, 60] on icon at bounding box center [820, 59] width 13 height 13
click at [758, 108] on link "Advanced task editor" at bounding box center [781, 109] width 83 height 9
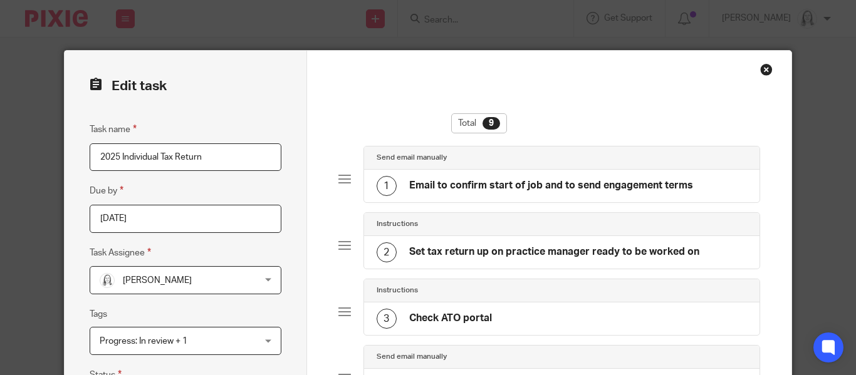
click at [527, 183] on h4 "Email to confirm start of job and to send engagement terms" at bounding box center [551, 185] width 284 height 13
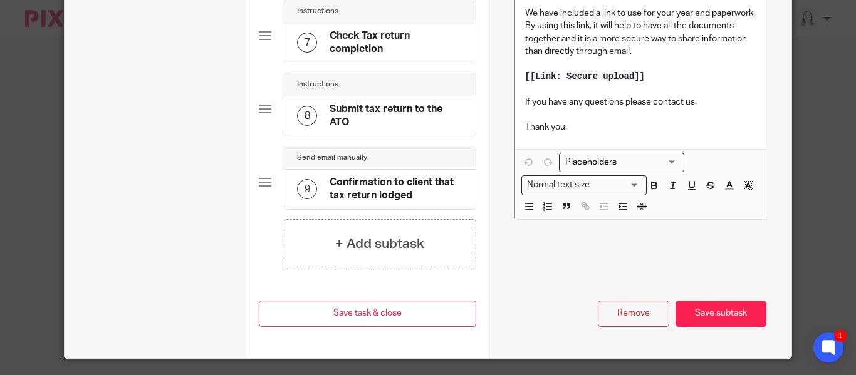
scroll to position [633, 0]
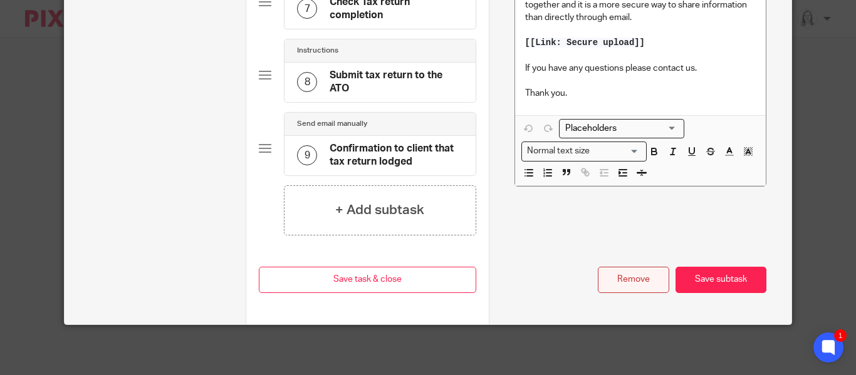
click at [636, 276] on button "Remove" at bounding box center [632, 280] width 71 height 27
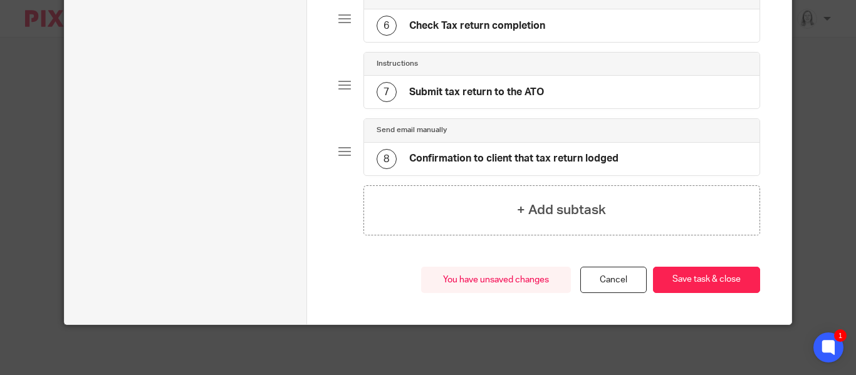
scroll to position [492, 0]
click at [716, 273] on button "Save task & close" at bounding box center [706, 280] width 107 height 27
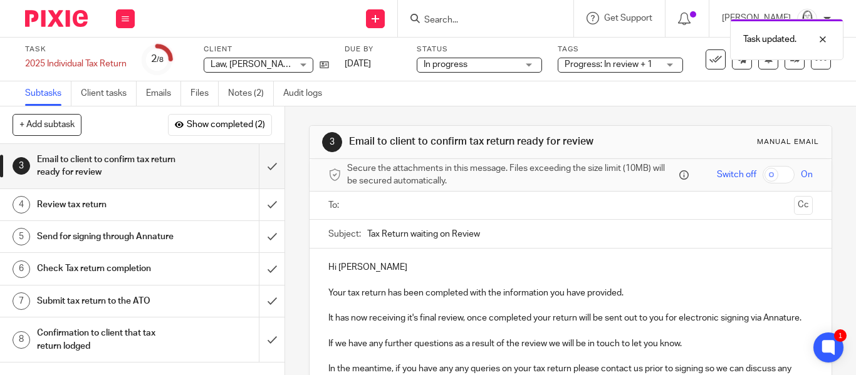
click at [35, 98] on link "Subtasks" at bounding box center [48, 93] width 46 height 24
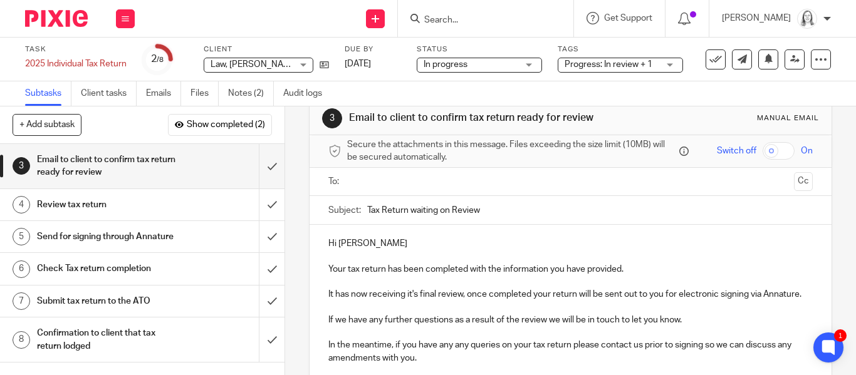
scroll to position [22, 0]
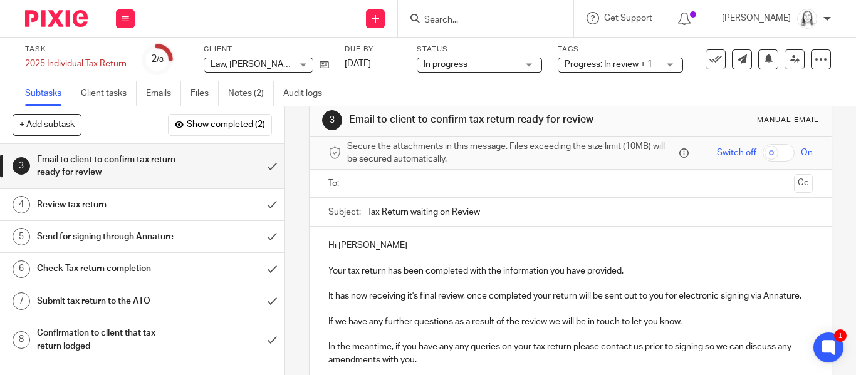
click at [379, 189] on input "text" at bounding box center [569, 184] width 437 height 14
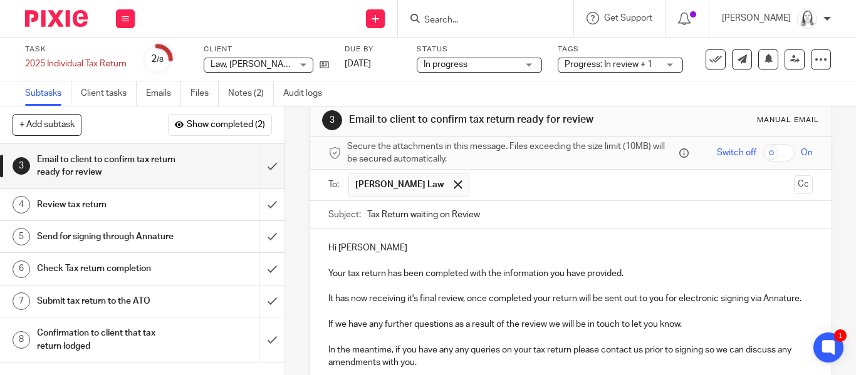
click at [345, 272] on p "Your tax return has been completed with the information you have provided." at bounding box center [570, 273] width 484 height 13
click at [375, 275] on p "A tax return has been completed with the information you have provided." at bounding box center [570, 273] width 484 height 13
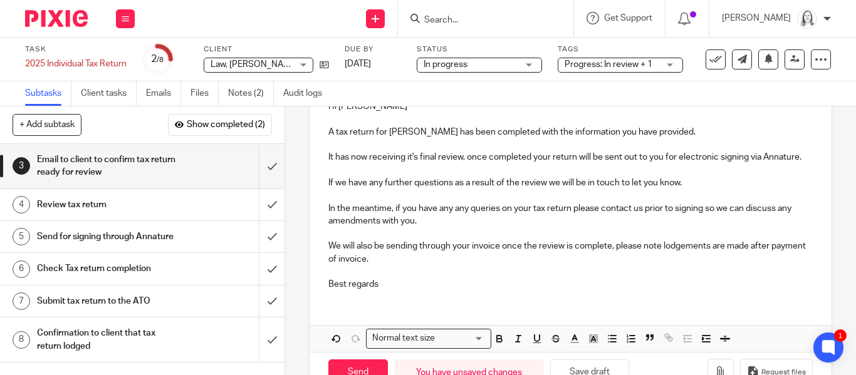
scroll to position [201, 0]
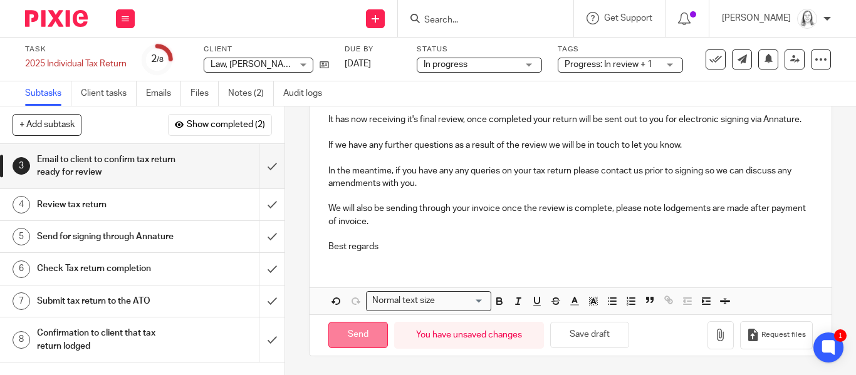
click at [358, 339] on input "Send" at bounding box center [357, 335] width 59 height 27
type input "Sent"
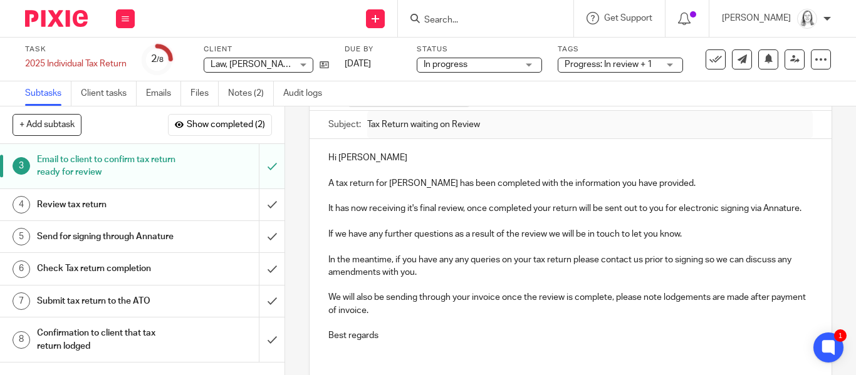
scroll to position [113, 0]
click at [224, 125] on span "Show completed (2)" at bounding box center [226, 125] width 78 height 10
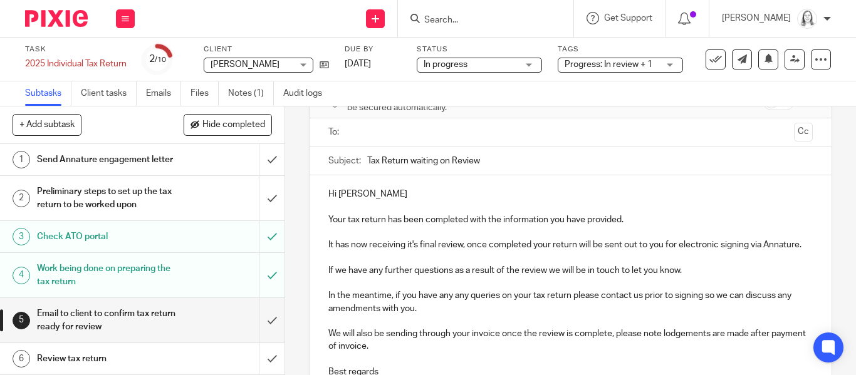
scroll to position [83, 0]
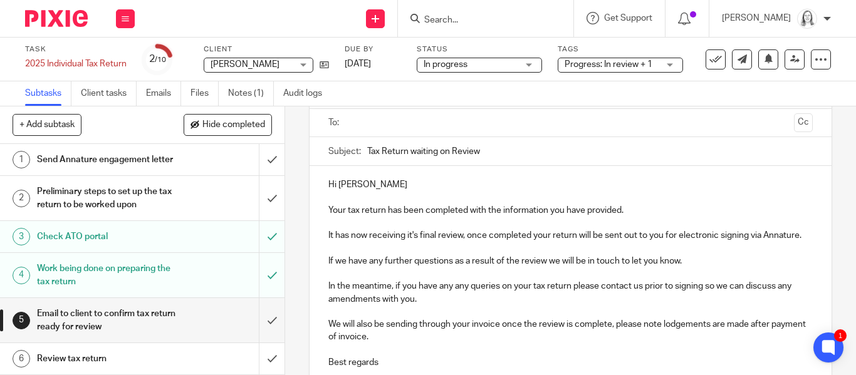
click at [345, 209] on p "Your tax return has been completed with the information you have provided." at bounding box center [570, 210] width 484 height 13
click at [375, 212] on p "A tax return has been completed with the information you have provided." at bounding box center [570, 210] width 484 height 13
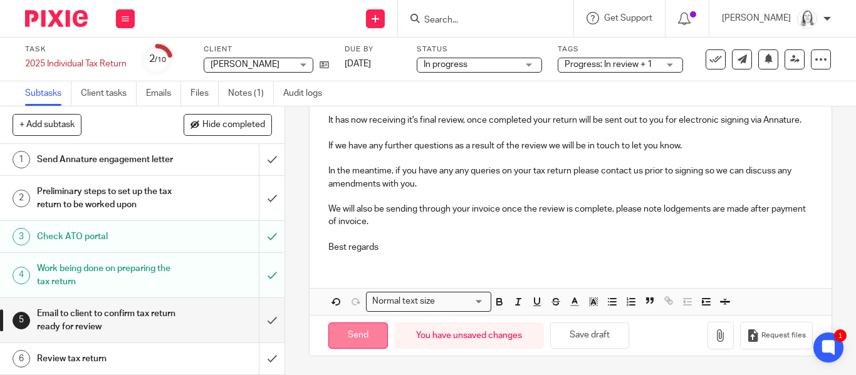
click at [361, 339] on input "Send" at bounding box center [357, 336] width 59 height 27
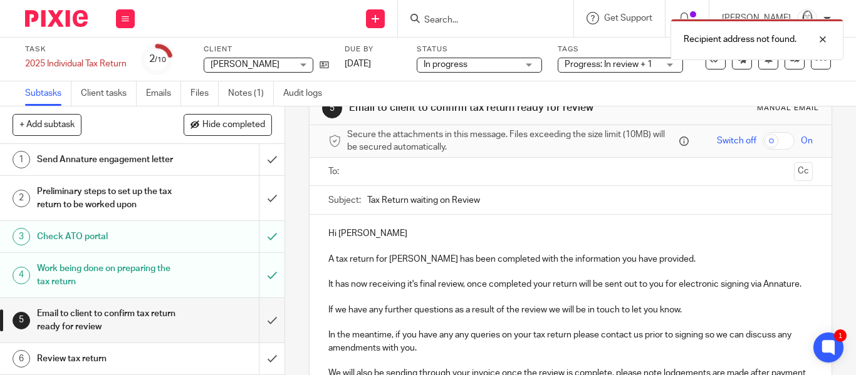
scroll to position [35, 0]
click at [370, 168] on input "text" at bounding box center [569, 170] width 437 height 14
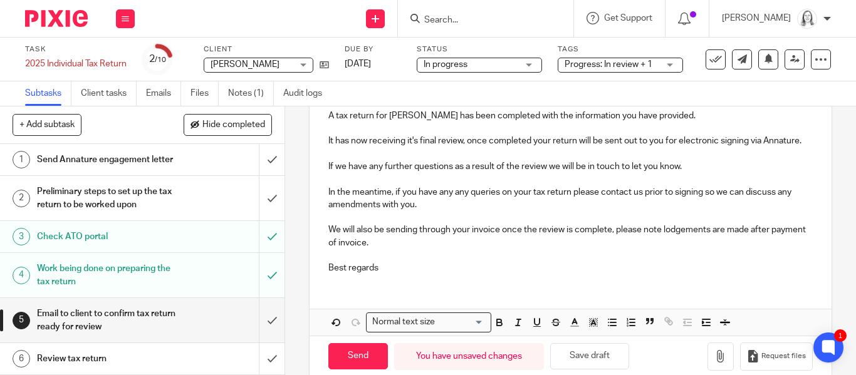
scroll to position [201, 0]
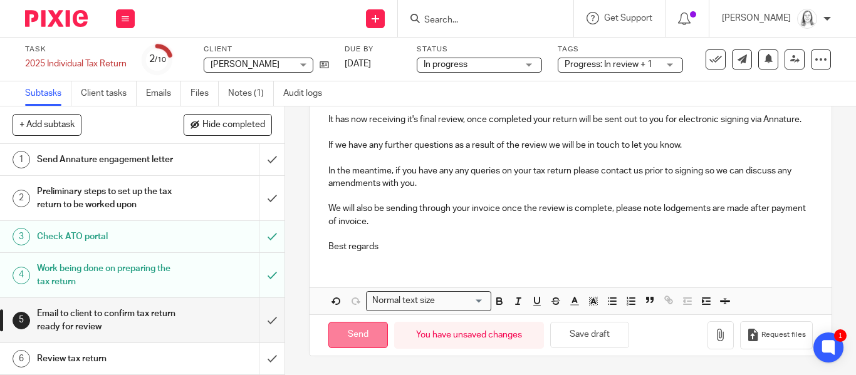
click at [356, 333] on input "Send" at bounding box center [357, 335] width 59 height 27
type input "Sent"
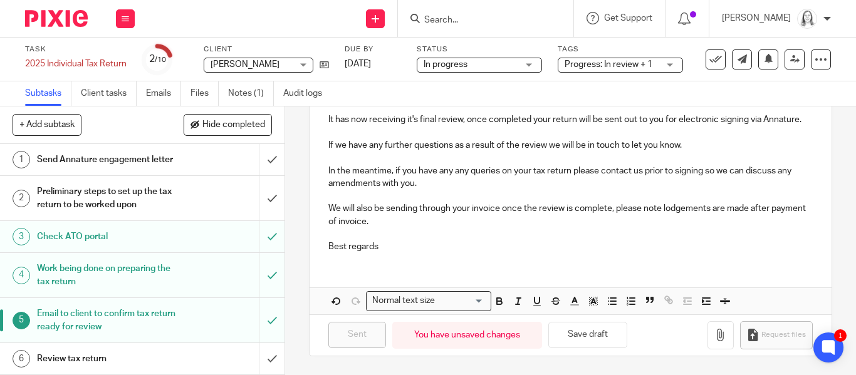
click at [137, 194] on h1 "Preliminary steps to set up the tax return to be worked upon" at bounding box center [107, 198] width 140 height 32
click at [217, 127] on span "Hide completed" at bounding box center [233, 125] width 63 height 10
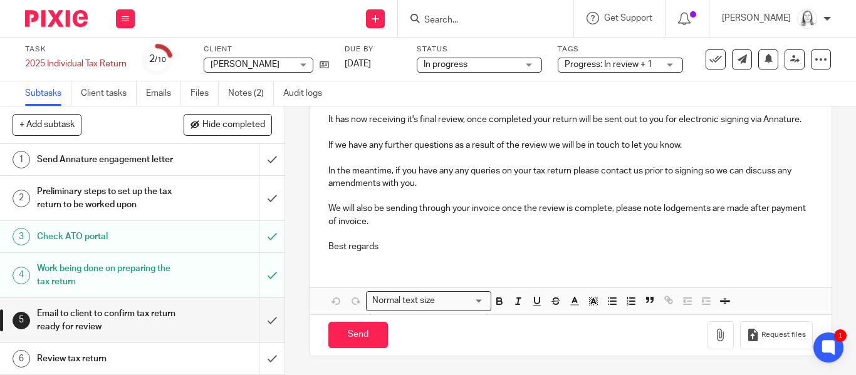
scroll to position [198, 0]
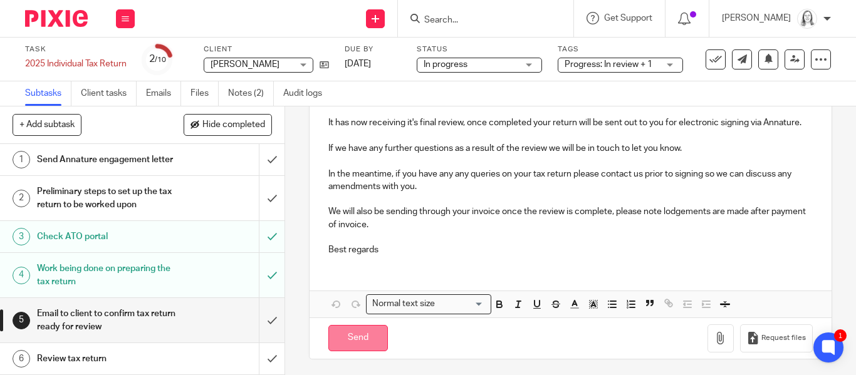
click at [361, 338] on input "Send" at bounding box center [357, 338] width 59 height 27
type input "Sent"
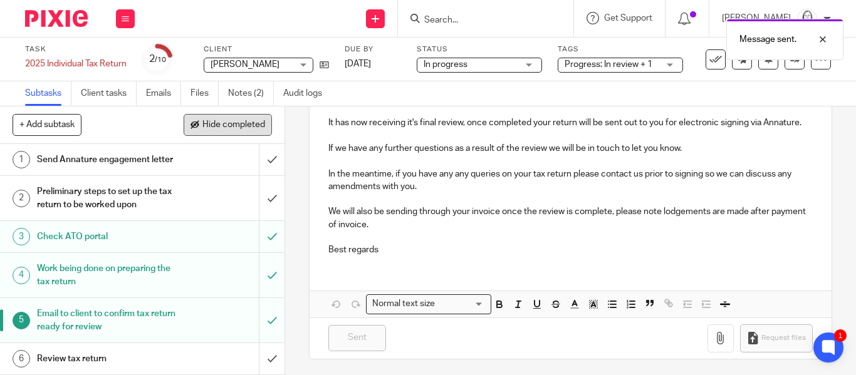
click at [236, 122] on span "Hide completed" at bounding box center [233, 125] width 63 height 10
